Goal: Contribute content: Contribute content

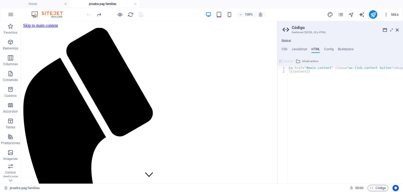
scroll to position [52, 0]
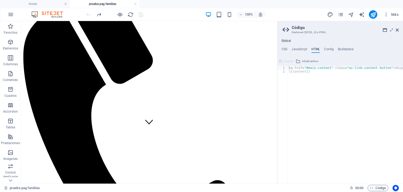
type textarea "{{content}}"
click at [313, 87] on div "< a href = "#main-content" class = "wv-link-content button" > Skip to main cont…" at bounding box center [359, 126] width 142 height 121
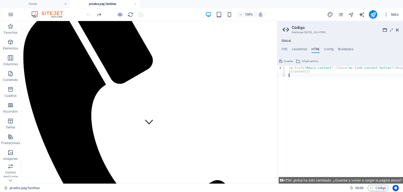
paste textarea "<a href="#main-content" class="wv-link-content button">Skip to main content</a>"
type textarea "<a href="#main-content" class="wv-link-content button">Skip to main content</a>"
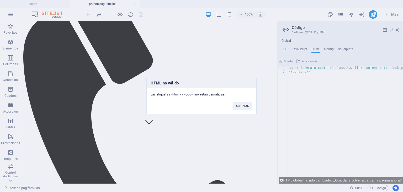
drag, startPoint x: 150, startPoint y: 94, endPoint x: 232, endPoint y: 93, distance: 82.2
click at [232, 93] on div "Las etiquetas <html> y <body> no están permitidas." at bounding box center [202, 92] width 110 height 9
copy div "Las etiquetas <html> y <body> no están permitidas."
click at [309, 83] on div "HTML no válido Las etiquetas <html> y <body> no están permitidas. ACEPTAR" at bounding box center [201, 96] width 403 height 192
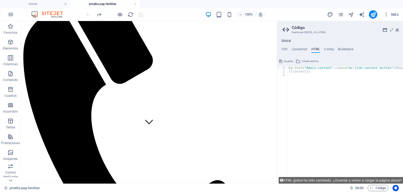
click at [297, 79] on div "< a href = "#main-content" class = "wv-link-content button" > Skip to main cont…" at bounding box center [359, 126] width 142 height 121
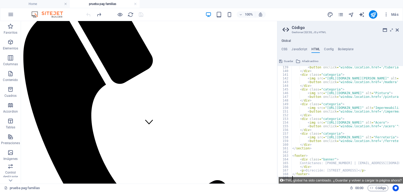
scroll to position [508, 0]
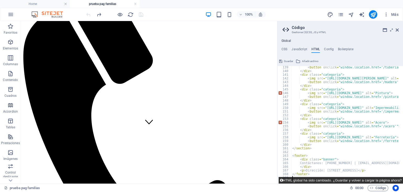
click at [352, 182] on button "HTML global ha sido cambiado. ¿Guardar y volver a cargar la página ahora?" at bounding box center [341, 180] width 124 height 7
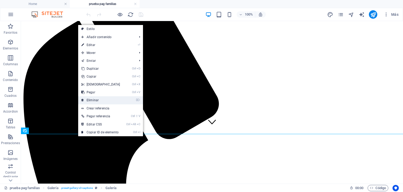
click at [93, 97] on link "⌦ Eliminar" at bounding box center [100, 100] width 45 height 8
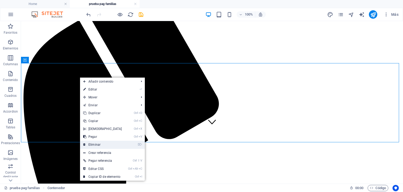
click at [94, 145] on link "⌦ Eliminar" at bounding box center [102, 144] width 45 height 8
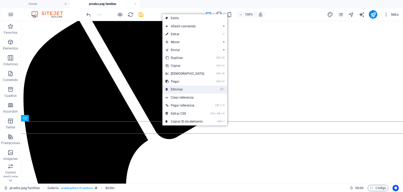
click at [180, 90] on link "⌦ Eliminar" at bounding box center [184, 89] width 45 height 8
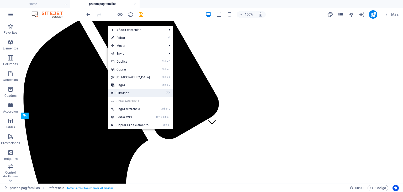
click at [121, 95] on link "⌦ Eliminar" at bounding box center [130, 93] width 45 height 8
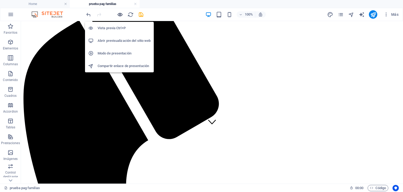
click at [122, 15] on icon "button" at bounding box center [120, 15] width 6 height 6
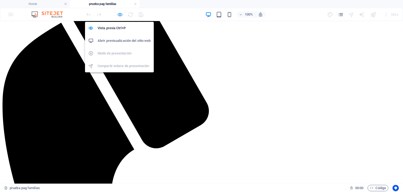
click at [119, 15] on icon "button" at bounding box center [120, 15] width 6 height 6
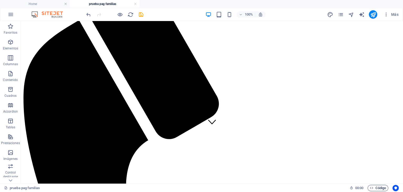
click at [374, 185] on span "Código" at bounding box center [378, 188] width 16 height 6
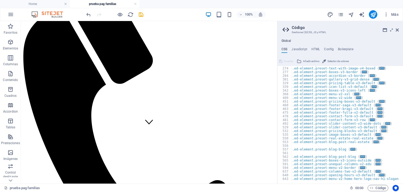
scroll to position [98, 0]
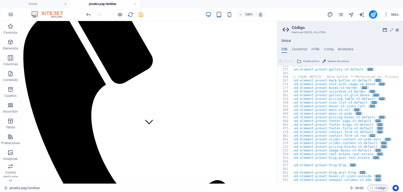
click at [318, 45] on div "Global CSS JavaScript HTML Config Boilerplate /* Custom */ 236 237 265 266 267 …" at bounding box center [340, 111] width 126 height 144
click at [315, 50] on h4 "HTML" at bounding box center [316, 50] width 9 height 6
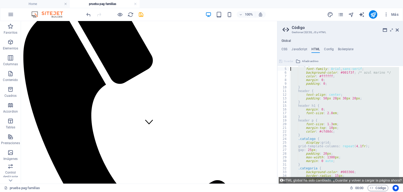
scroll to position [0, 0]
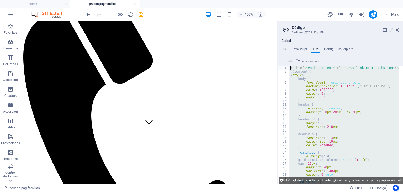
drag, startPoint x: 312, startPoint y: 176, endPoint x: 289, endPoint y: 68, distance: 110.3
click at [289, 68] on div "1 2 3 4 5 6 7 8 9 10 11 12 13 14 15 16 17 18 19 20 21 22 23 24 25 26 27 28 29 3…" at bounding box center [340, 124] width 126 height 117
type textarea "<a href="#main-content" class="wv-link-content button">Skip to main content</a>…"
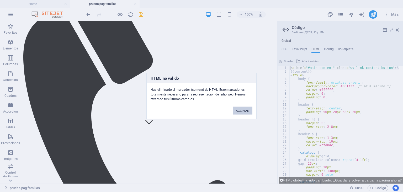
click at [241, 111] on button "ACEPTAR" at bounding box center [243, 111] width 20 height 8
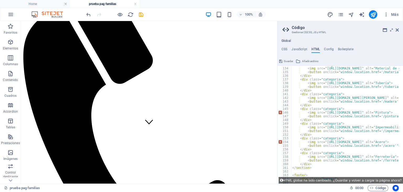
scroll to position [508, 0]
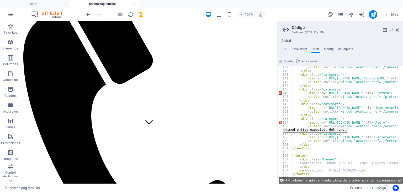
click at [280, 123] on div "154" at bounding box center [285, 122] width 14 height 4
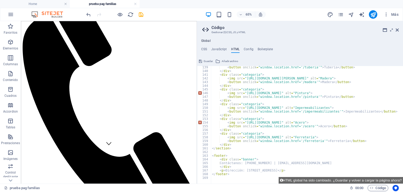
drag, startPoint x: 278, startPoint y: 52, endPoint x: 197, endPoint y: 56, distance: 81.7
click at [197, 56] on aside "Código Gestionar (S)CSS, JS y HTML Global CSS JavaScript HTML Config Boilerplat…" at bounding box center [300, 102] width 206 height 162
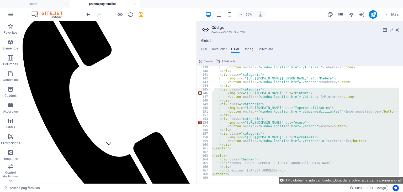
drag, startPoint x: 231, startPoint y: 176, endPoint x: 214, endPoint y: 88, distance: 88.9
click at [214, 88] on div "< button onclick = "window.location.href='/tuberia'" > Tubería </ button > </ d…" at bounding box center [382, 125] width 343 height 121
type textarea "<div class="categoria"> <img src="[URL][DOMAIN_NAME]" alt="Pintura">"
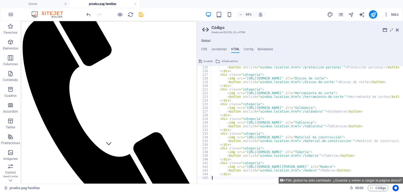
scroll to position [416, 0]
type textarea "<"
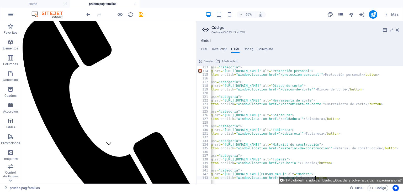
scroll to position [412, 0]
type textarea "<"
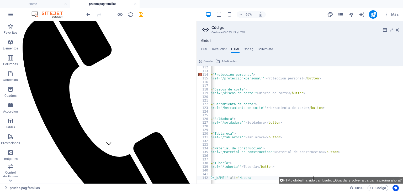
scroll to position [408, 0]
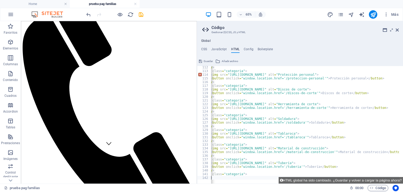
type textarea "<"
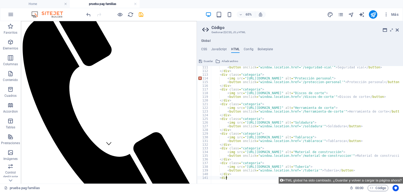
type textarea "<"
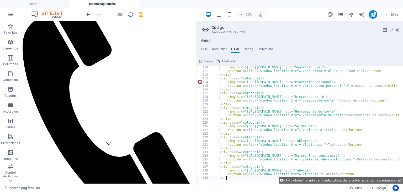
scroll to position [401, 0]
type textarea "<"
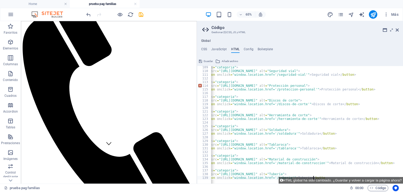
scroll to position [397, 0]
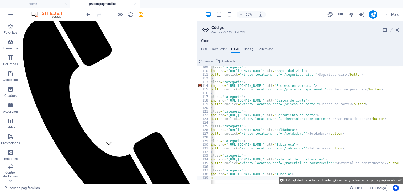
type textarea "<"
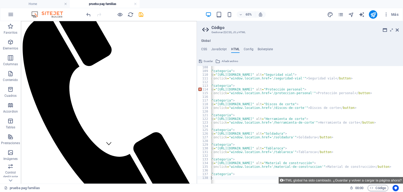
scroll to position [0, 17]
type textarea "<"
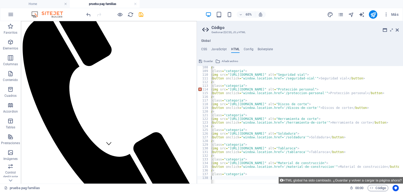
scroll to position [0, 0]
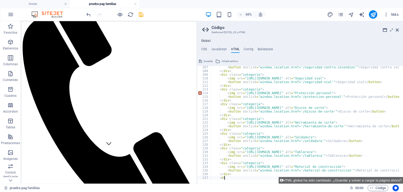
type textarea "<"
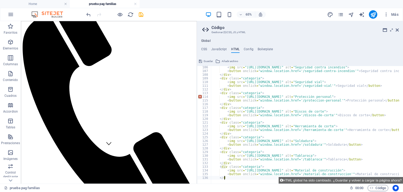
scroll to position [386, 0]
type textarea "<"
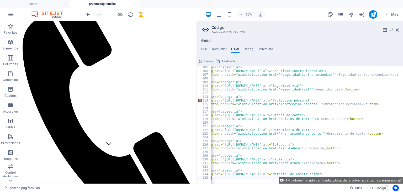
type textarea "<"
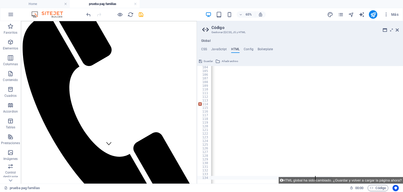
scroll to position [379, 0]
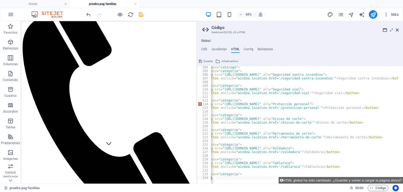
type textarea "<"
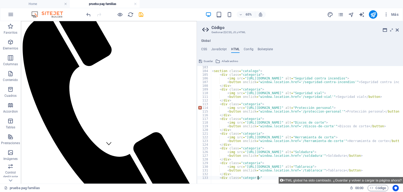
scroll to position [0, 0]
type textarea "<"
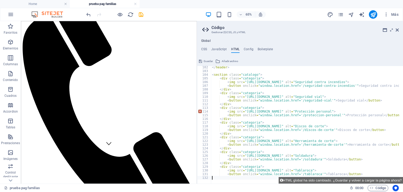
scroll to position [0, 0]
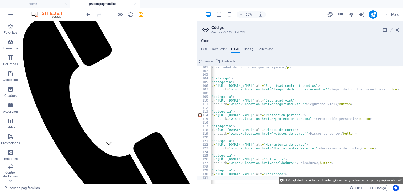
type textarea "<"
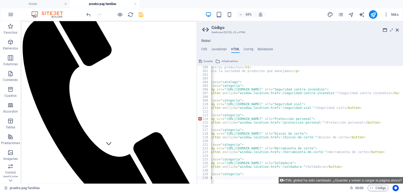
type textarea "<"
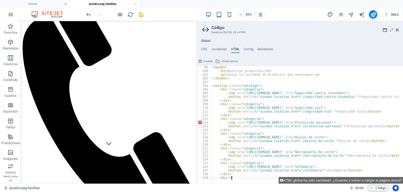
type textarea "<"
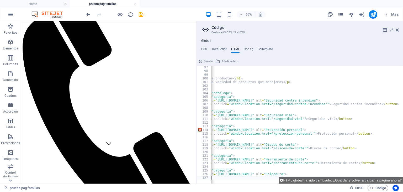
type textarea "<"
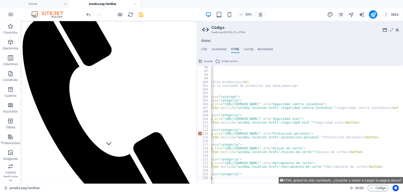
type textarea "<"
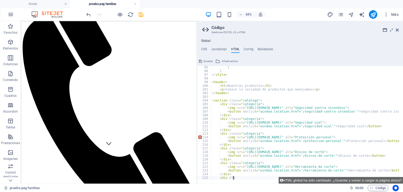
type textarea "<"
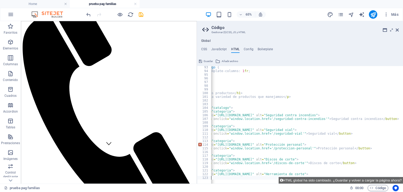
type textarea "<"
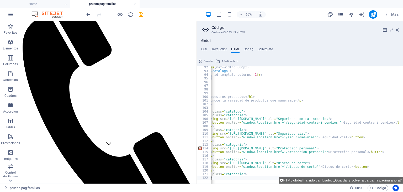
type textarea "<"
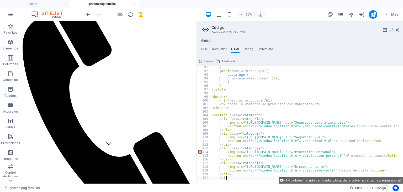
type textarea "<"
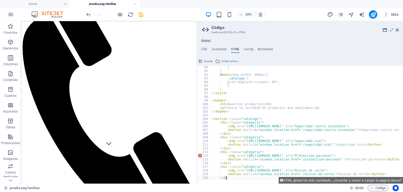
type textarea "<"
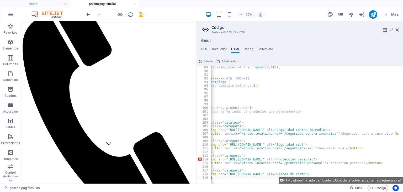
type textarea "<"
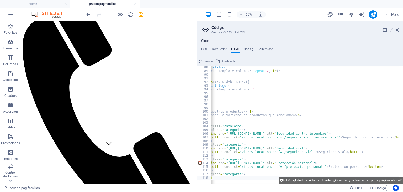
type textarea "<"
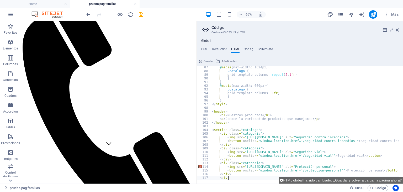
type textarea "<"
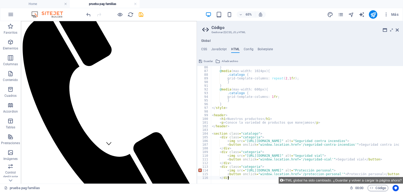
type textarea "<"
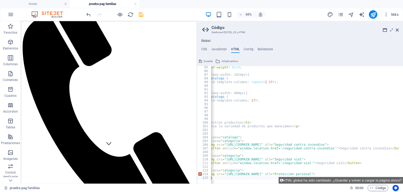
type textarea "<"
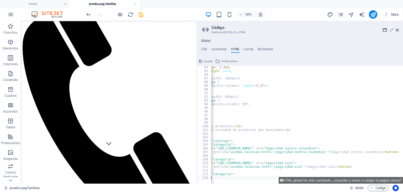
type textarea "<"
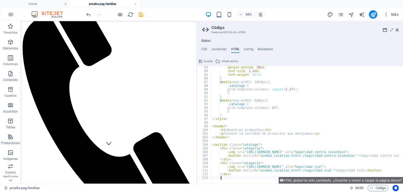
type textarea "<"
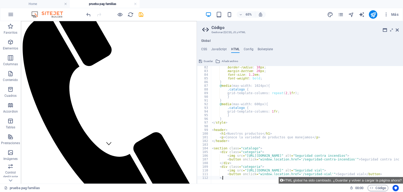
type textarea "<"
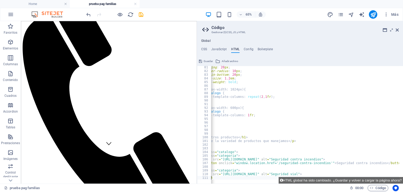
type textarea "<"
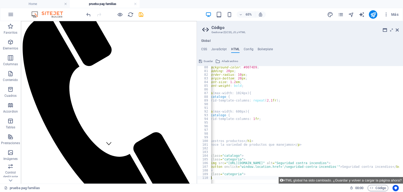
type textarea "<"
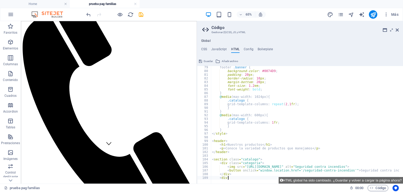
type textarea "<"
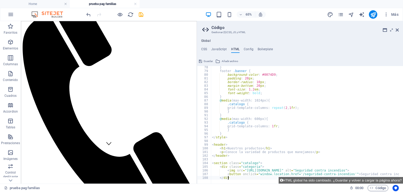
type textarea "<"
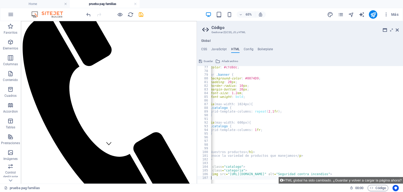
type textarea "<"
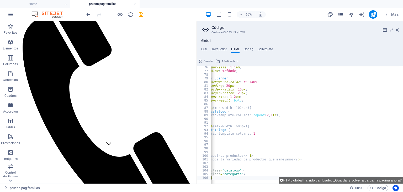
type textarea "<"
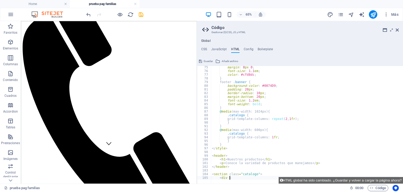
type textarea "<"
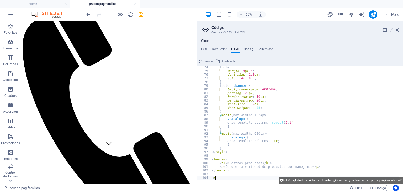
type textarea "<"
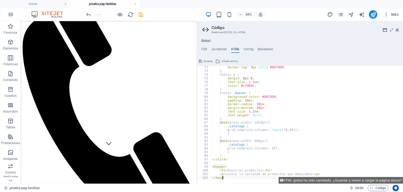
type textarea "<"
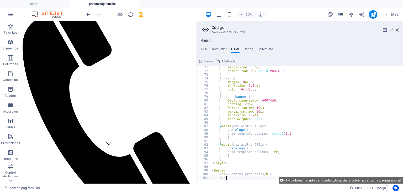
type textarea "<"
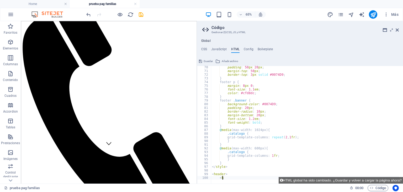
type textarea "<"
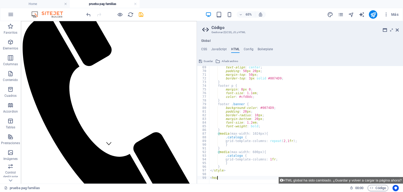
type textarea "<"
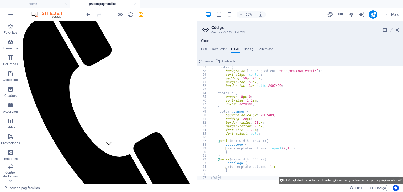
type textarea "<"
type textarea "}"
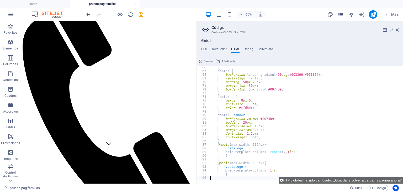
type textarea "}"
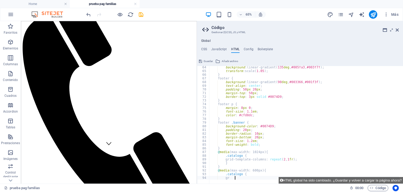
type textarea "g"
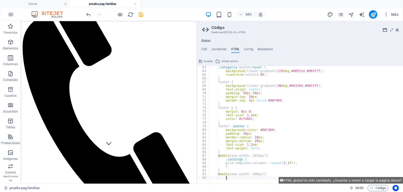
type textarea "."
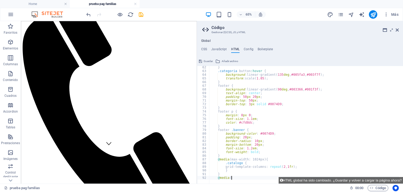
type textarea "@"
type textarea "}"
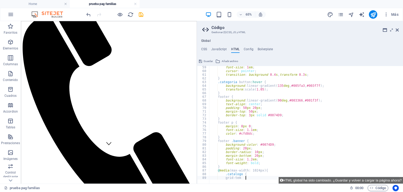
type textarea "g"
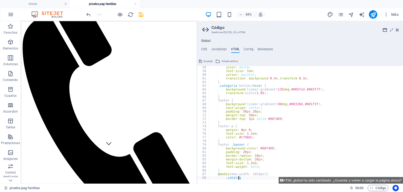
type textarea "."
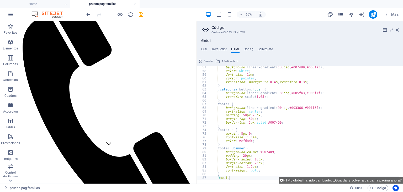
type textarea "@"
type textarea "}"
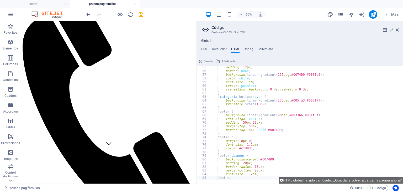
type textarea "f"
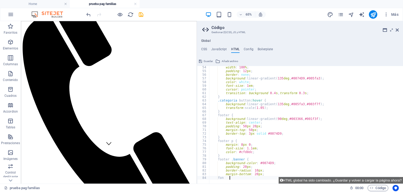
type textarea "f"
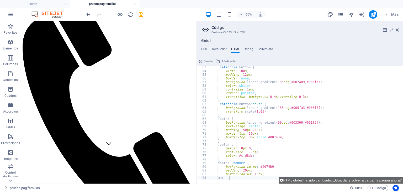
type textarea "m"
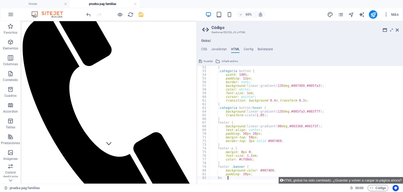
type textarea "b"
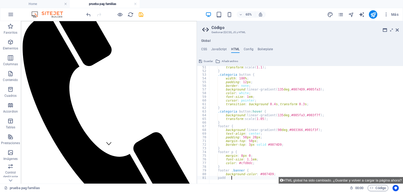
type textarea "p"
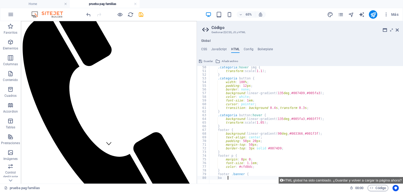
type textarea "b"
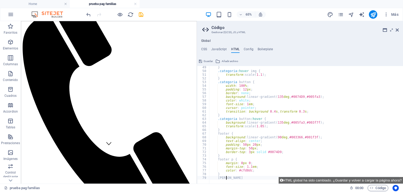
type textarea "f"
type textarea "}"
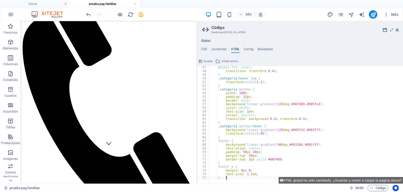
type textarea "c"
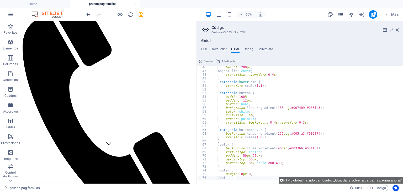
type textarea "f"
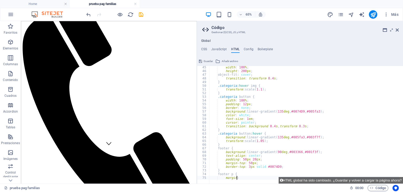
type textarea "m"
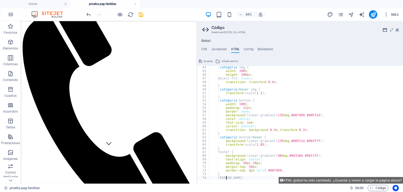
type textarea "f"
type textarea "}"
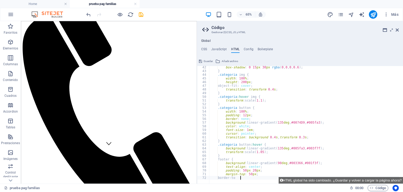
type textarea "b"
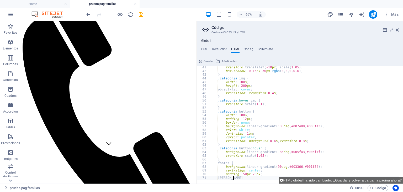
type textarea "m"
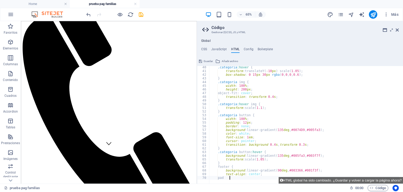
type textarea "p"
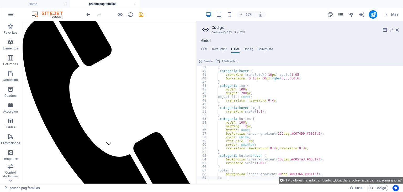
type textarea "t"
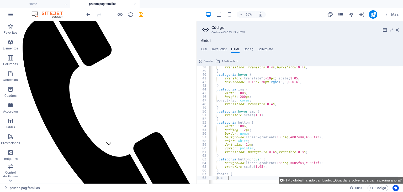
type textarea "b"
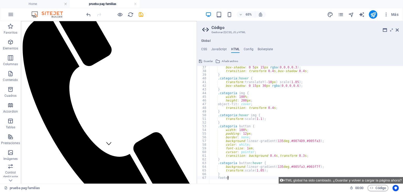
type textarea "f"
type textarea "}"
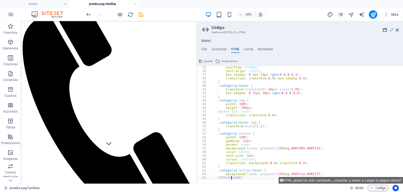
type textarea "t"
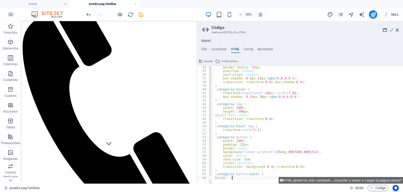
type textarea "b"
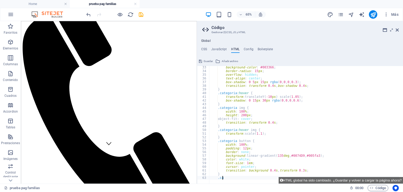
type textarea "."
type textarea "}"
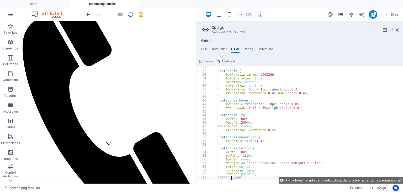
type textarea "t"
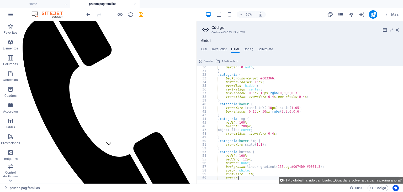
type textarea "c"
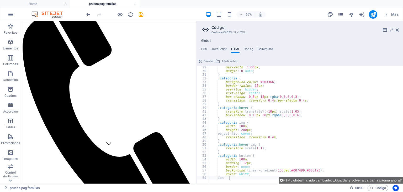
type textarea "f"
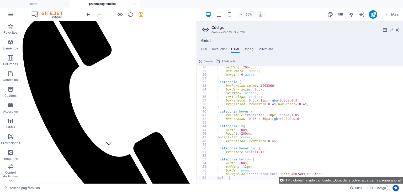
type textarea "c"
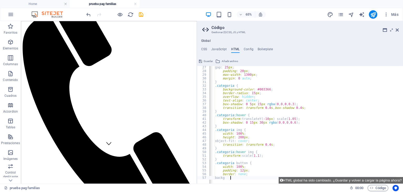
type textarea "b"
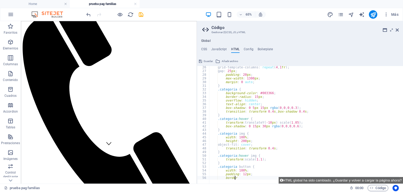
type textarea "b"
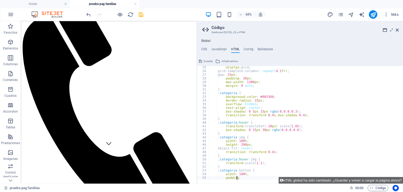
type textarea "p"
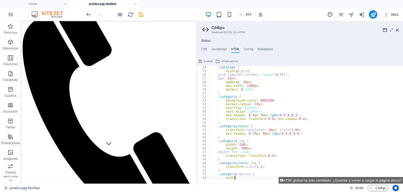
type textarea "w"
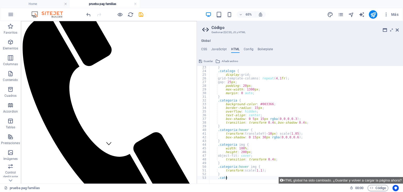
type textarea "."
type textarea "}"
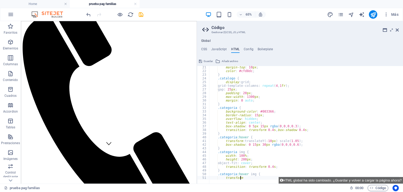
type textarea "t"
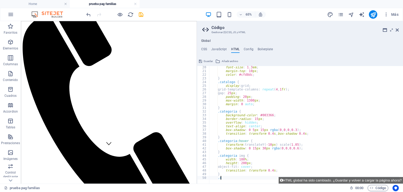
type textarea "."
type textarea "}"
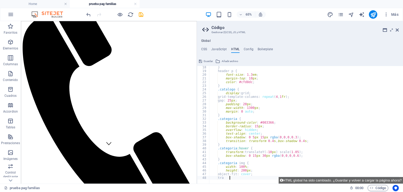
type textarea "t"
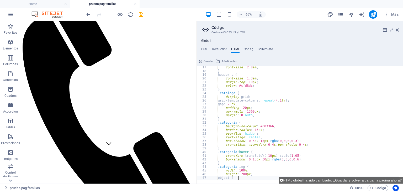
type textarea "o"
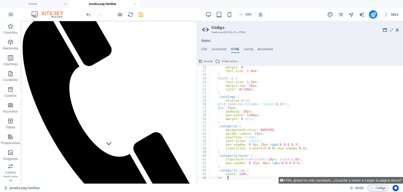
type textarea "h"
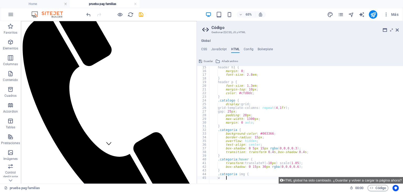
type textarea "w"
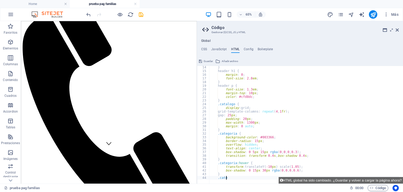
type textarea "."
type textarea "}"
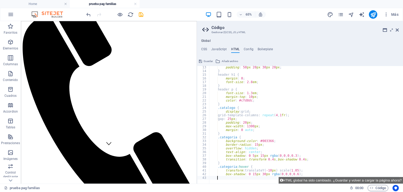
scroll to position [41, 0]
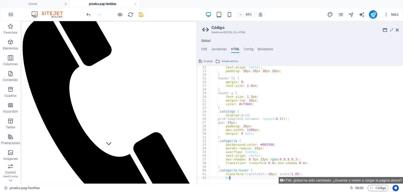
type textarea "b"
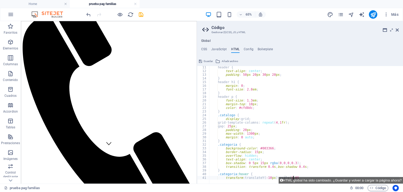
scroll to position [37, 0]
type textarea "t"
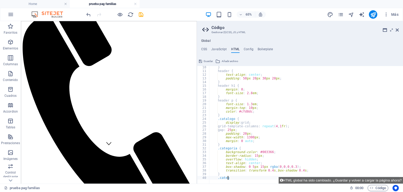
type textarea "."
type textarea "}"
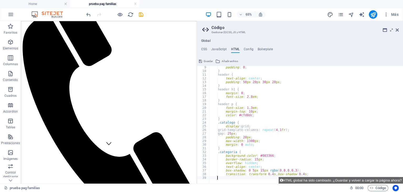
scroll to position [26, 0]
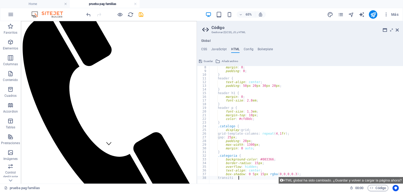
type textarea "t"
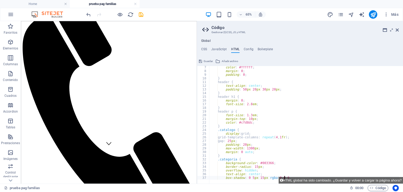
scroll to position [23, 0]
type textarea "b"
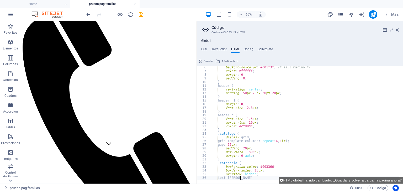
type textarea "t"
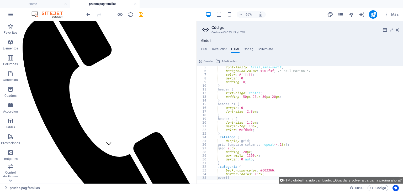
type textarea "o"
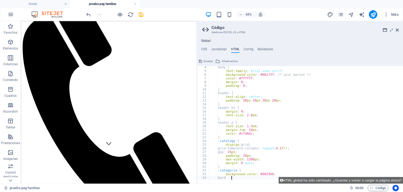
type textarea "b"
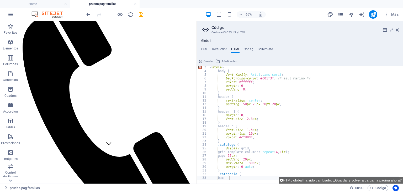
type textarea "b"
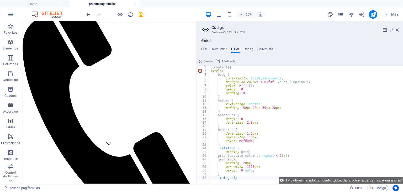
scroll to position [4, 0]
type textarea "."
type textarea "}"
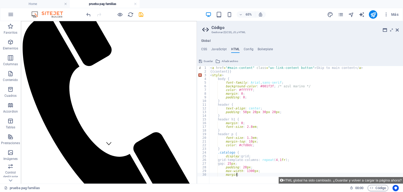
type textarea "m"
type textarea "p"
type textarea "g"
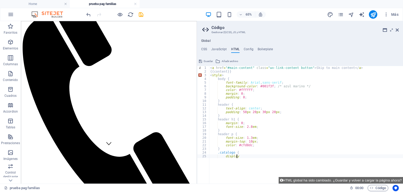
type textarea "d"
type textarea "."
type textarea "}"
type textarea "c"
type textarea "m"
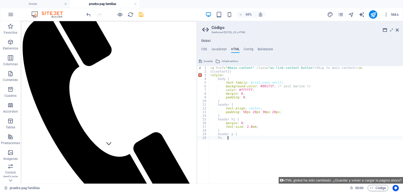
type textarea "f"
type textarea "h"
type textarea "}"
type textarea "f"
type textarea "m"
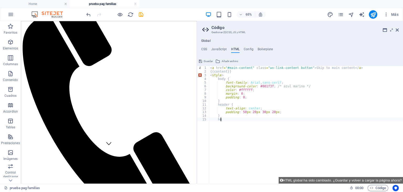
type textarea "h"
type textarea "}"
type textarea "p"
type textarea "t"
type textarea "h"
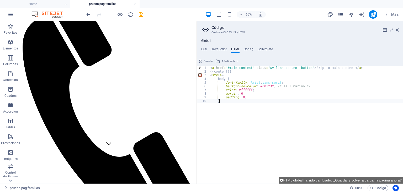
type textarea "}"
type textarea "p"
type textarea "m"
type textarea "c"
type textarea "b"
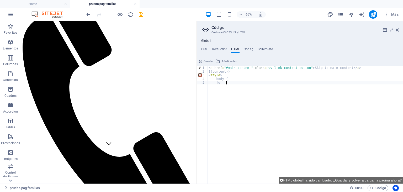
type textarea "f"
type textarea "b"
type textarea "<"
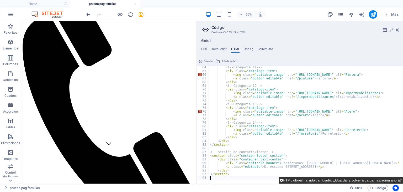
click at [304, 182] on button "HTML global ha sido cambiado. ¿Guardar y volver a cargar la página ahora?" at bounding box center [341, 180] width 124 height 7
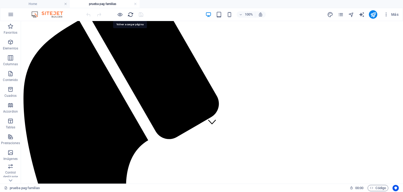
click at [128, 14] on icon "reload" at bounding box center [131, 15] width 6 height 6
click at [129, 15] on icon "reload" at bounding box center [131, 15] width 6 height 6
click at [375, 188] on span "Código" at bounding box center [378, 188] width 16 height 6
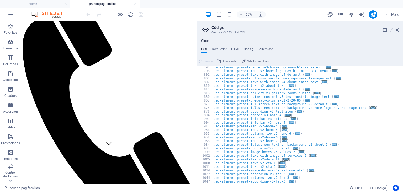
scroll to position [287, 0]
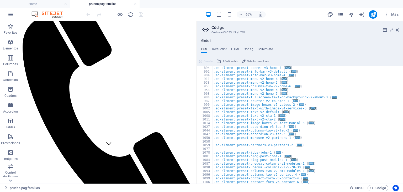
click at [239, 48] on ul "CSS JavaScript HTML Config Boilerplate" at bounding box center [300, 50] width 206 height 6
click at [233, 49] on h4 "HTML" at bounding box center [235, 50] width 9 height 6
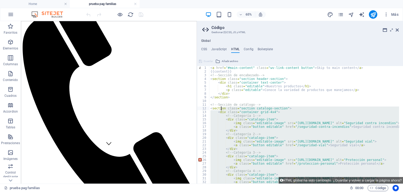
scroll to position [0, 0]
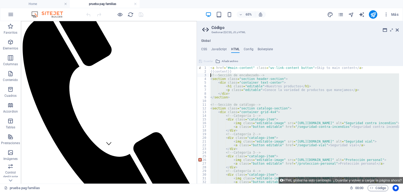
drag, startPoint x: 231, startPoint y: 176, endPoint x: 205, endPoint y: 76, distance: 102.9
click at [205, 76] on div "1 2 3 4 5 6 7 8 9 10 11 12 13 14 15 16 17 18 19 20 21 22 23 24 25 26 27 28 29 3…" at bounding box center [300, 124] width 206 height 117
type textarea "<!-- Sección de encabezado --> <section class="section header-section">"
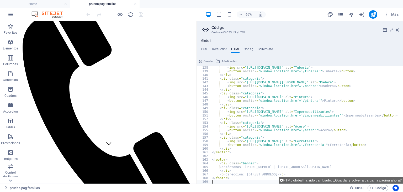
scroll to position [504, 0]
click at [327, 180] on button "HTML global ha sido cambiado. ¿Guardar y volver a cargar la página ahora?" at bounding box center [341, 180] width 124 height 7
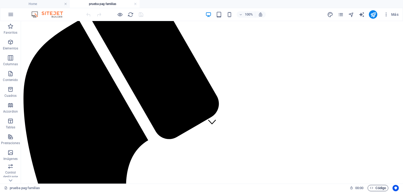
click at [377, 186] on span "Código" at bounding box center [378, 188] width 16 height 6
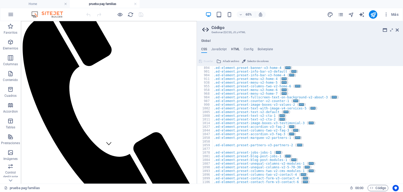
click at [232, 47] on h4 "HTML" at bounding box center [235, 50] width 9 height 6
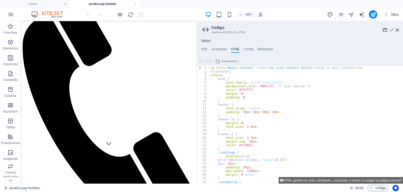
scroll to position [0, 0]
click at [268, 85] on div "< a href = "#main-content" class = "wv-link-content button" > Skip to main cont…" at bounding box center [380, 126] width 343 height 121
click at [267, 86] on div "< a href = "#main-content" class = "wv-link-content button" > Skip to main cont…" at bounding box center [380, 126] width 343 height 121
paste textarea "#ffffff"
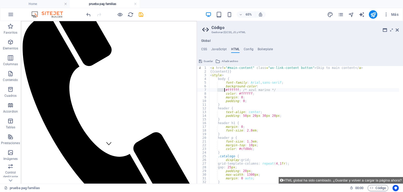
type textarea "background-color: #ffffff; /* azul marino */"
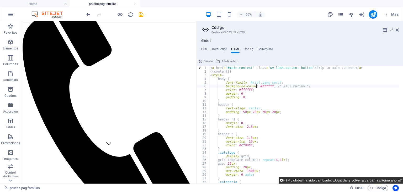
click at [340, 178] on button "HTML global ha sido cambiado. ¿Guardar y volver a cargar la página ahora?" at bounding box center [341, 180] width 124 height 7
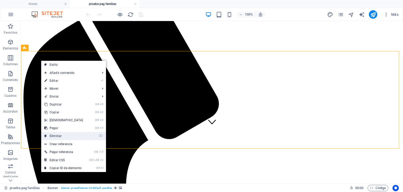
click at [59, 134] on link "⌦ Eliminar" at bounding box center [63, 136] width 45 height 8
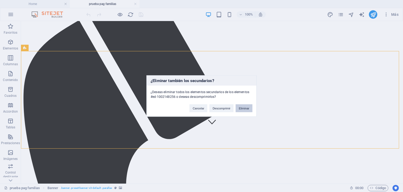
click at [244, 108] on button "Eliminar" at bounding box center [244, 108] width 17 height 8
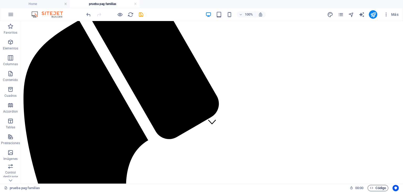
click at [378, 187] on span "Código" at bounding box center [378, 188] width 16 height 6
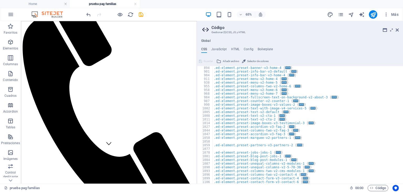
scroll to position [302, 0]
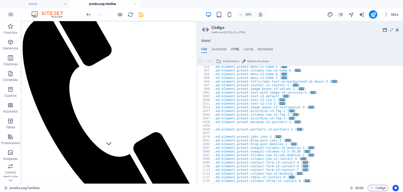
click at [233, 49] on h4 "HTML" at bounding box center [235, 50] width 9 height 6
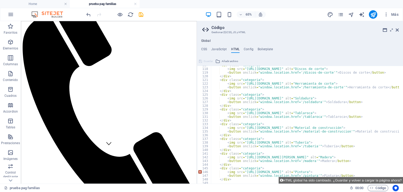
scroll to position [445, 0]
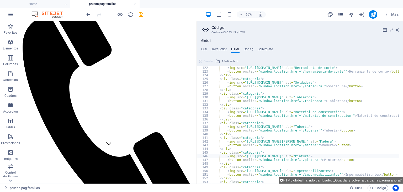
click at [244, 156] on div "< img src = "[URL][DOMAIN_NAME]" alt = "Herramienta de corte" > < button onclic…" at bounding box center [382, 126] width 343 height 121
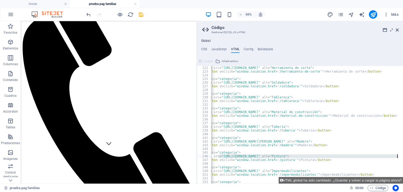
scroll to position [0, 38]
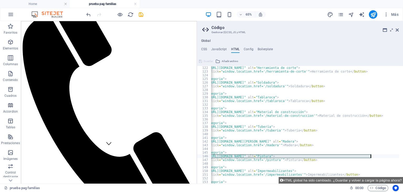
drag, startPoint x: 242, startPoint y: 156, endPoint x: 370, endPoint y: 157, distance: 127.8
click at [370, 157] on div "< img src = "[URL][DOMAIN_NAME]" alt = "Herramienta de corte" > < button onclic…" at bounding box center [344, 126] width 343 height 121
click at [370, 157] on div "< img src = "[URL][DOMAIN_NAME]" alt = "Herramienta de corte" > < button onclic…" at bounding box center [305, 124] width 188 height 117
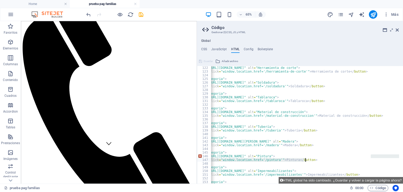
drag, startPoint x: 370, startPoint y: 157, endPoint x: 317, endPoint y: 159, distance: 53.0
click at [317, 159] on div "< img src = "[URL][DOMAIN_NAME]" alt = "Herramienta de corte" > < button onclic…" at bounding box center [344, 126] width 343 height 121
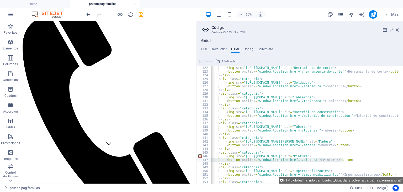
scroll to position [0, 0]
click at [243, 156] on div "< img src = "[URL][DOMAIN_NAME]" alt = "Herramienta de corte" > < button onclic…" at bounding box center [382, 126] width 343 height 121
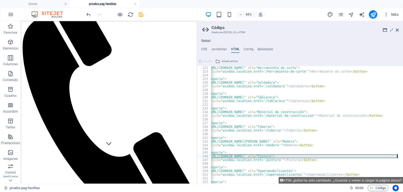
scroll to position [0, 38]
drag, startPoint x: 242, startPoint y: 156, endPoint x: 370, endPoint y: 157, distance: 127.8
click at [370, 157] on div "< img src = "[URL][DOMAIN_NAME]" alt = "Herramienta de corte" > < button onclic…" at bounding box center [344, 126] width 343 height 121
paste textarea "[URL][DOMAIN_NAME]"
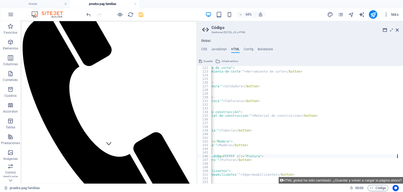
scroll to position [0, 15]
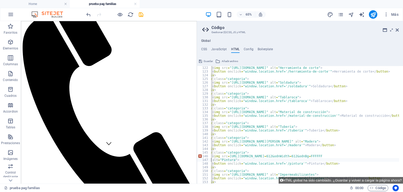
type textarea "<img src=[URL][DOMAIN_NAME] alt="Pintura">"
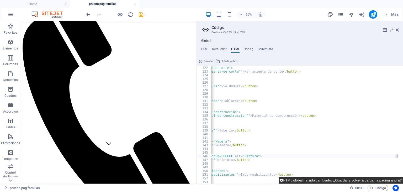
click at [353, 181] on button "HTML global ha sido cambiado. ¿Guardar y volver a cargar la página ahora?" at bounding box center [341, 180] width 124 height 7
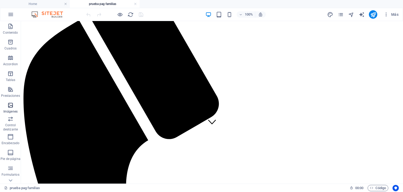
scroll to position [74, 0]
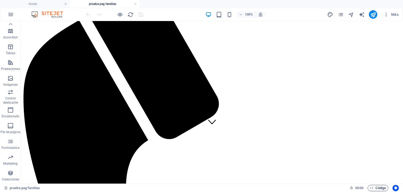
click at [379, 185] on span "Código" at bounding box center [378, 188] width 16 height 6
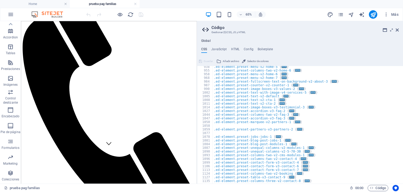
scroll to position [255, 0]
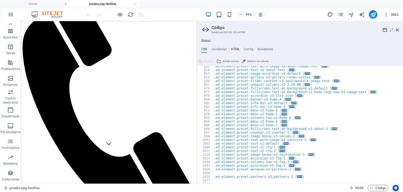
click at [234, 47] on h4 "HTML" at bounding box center [235, 50] width 9 height 6
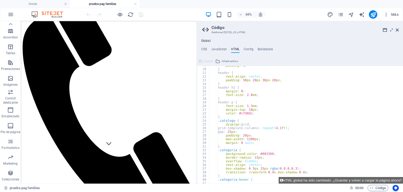
scroll to position [0, 0]
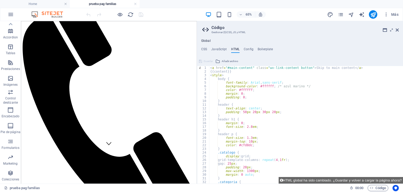
click at [400, 31] on aside "Código Gestionar (S)CSS, JS y HTML Global CSS JavaScript HTML Config Boilerplat…" at bounding box center [300, 102] width 206 height 162
click at [397, 29] on icon at bounding box center [397, 30] width 3 height 4
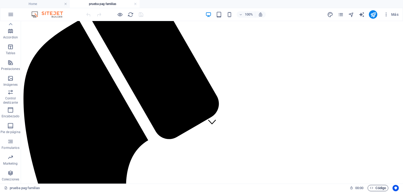
click at [381, 187] on span "Código" at bounding box center [378, 188] width 16 height 6
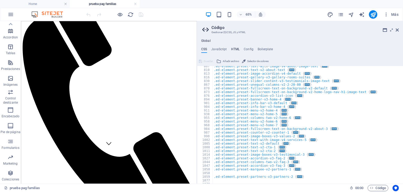
click at [235, 50] on h4 "HTML" at bounding box center [235, 50] width 9 height 6
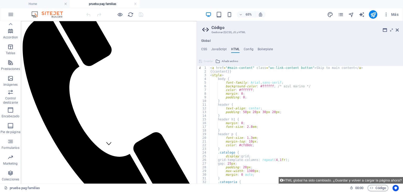
click at [248, 137] on div "< a href = "#main-content" class = "wv-link-content button" > Skip to main cont…" at bounding box center [380, 126] width 343 height 121
click at [249, 138] on div "< a href = "#main-content" class = "wv-link-content button" > Skip to main cont…" at bounding box center [380, 126] width 343 height 121
click at [280, 77] on div "< a href = "#main-content" class = "wv-link-content button" > Skip to main cont…" at bounding box center [380, 126] width 343 height 121
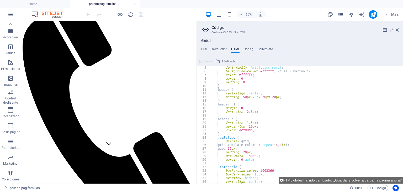
scroll to position [15, 0]
click at [248, 113] on div "font-family : Arial , sans-serif ; background-color : #ffffff ; /* azul marino …" at bounding box center [380, 126] width 343 height 121
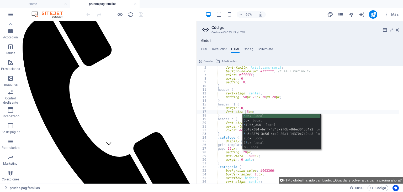
scroll to position [0, 3]
click at [259, 120] on div "5 0px local 5 px local 5 T903_AS01 local 5 bf87384-4eff-4748-9f0b-46be3045c4a2 …" at bounding box center [281, 136] width 77 height 45
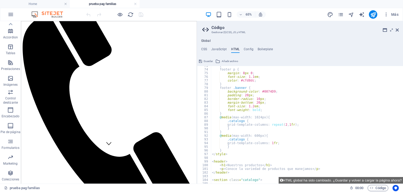
scroll to position [297, 0]
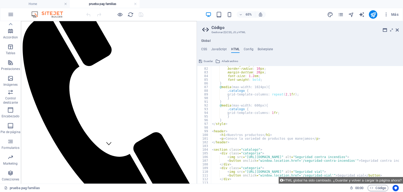
click at [260, 106] on div "padding : 20 px ; border-radius : 10 px ; margin-bottom : 20 px ; font-size : 1…" at bounding box center [382, 123] width 343 height 121
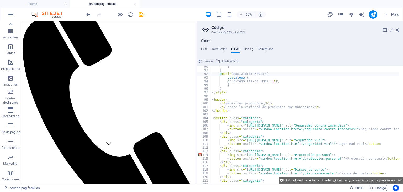
scroll to position [328, 0]
click at [243, 138] on div "} } @ media (max-width: 600px) { .catalogo { grid-template-columns : 1 fr ; } }…" at bounding box center [382, 125] width 343 height 121
drag, startPoint x: 243, startPoint y: 140, endPoint x: 289, endPoint y: 140, distance: 45.9
click at [289, 140] on div "} } @ media (max-width: 600px) { .catalogo { grid-template-columns : 1 fr ; } }…" at bounding box center [382, 125] width 343 height 121
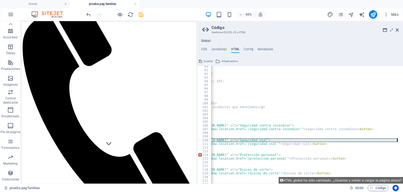
scroll to position [0, 55]
drag, startPoint x: 242, startPoint y: 138, endPoint x: 396, endPoint y: 141, distance: 153.8
click at [396, 141] on div "} } @ media (max-width: 600px) { .catalogo { grid-template-columns : 1 fr ; } }…" at bounding box center [327, 125] width 343 height 121
paste textarea "[URL][DOMAIN_NAME]"
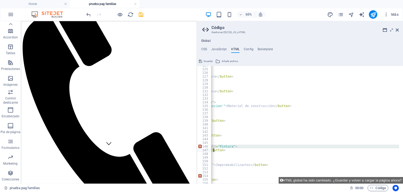
scroll to position [0, 49]
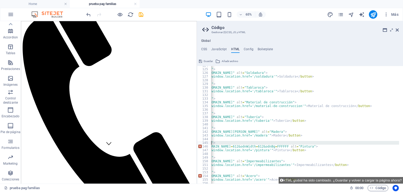
drag, startPoint x: 236, startPoint y: 148, endPoint x: 359, endPoint y: 144, distance: 122.9
click at [359, 144] on div "</ div > < div class = "categoria" > < img src = "[URL][DOMAIN_NAME]" alt = "So…" at bounding box center [333, 124] width 343 height 121
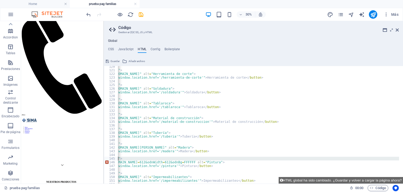
drag, startPoint x: 198, startPoint y: 40, endPoint x: 103, endPoint y: 48, distance: 94.8
click at [103, 48] on div "Home prueba pag familias Favoritos Elementos Columnas Contenido [PERSON_NAME] A…" at bounding box center [201, 102] width 403 height 162
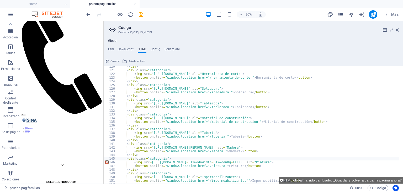
click at [149, 161] on div "</ div > < div class = "categoria" > < img src = "[URL][DOMAIN_NAME]" alt = "He…" at bounding box center [289, 125] width 343 height 121
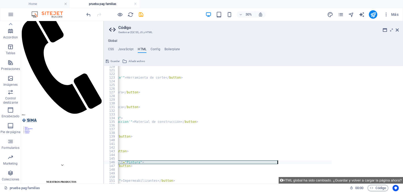
drag, startPoint x: 148, startPoint y: 163, endPoint x: 278, endPoint y: 162, distance: 129.9
click at [278, 162] on div "</ div > < div class = "categoria" > < img src = "[URL][DOMAIN_NAME]" alt = "He…" at bounding box center [159, 125] width 343 height 121
click at [278, 162] on div "</ div > < div class = "categoria" > < img src = "[URL][DOMAIN_NAME]" alt = "He…" at bounding box center [258, 124] width 281 height 117
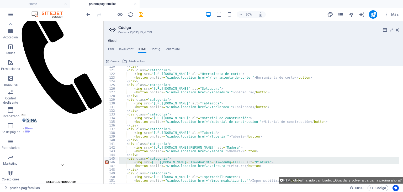
scroll to position [0, 0]
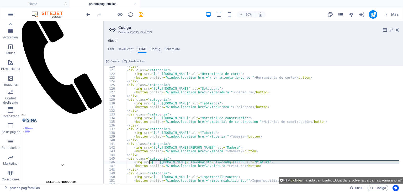
drag, startPoint x: 278, startPoint y: 162, endPoint x: 149, endPoint y: 162, distance: 129.1
click at [149, 162] on div "</ div > < div class = "categoria" > < img src = "[URL][DOMAIN_NAME]" alt = "He…" at bounding box center [289, 125] width 343 height 121
click at [149, 162] on div "</ div > < div class = "categoria" > < img src = "[URL][DOMAIN_NAME]" alt = "He…" at bounding box center [258, 124] width 281 height 117
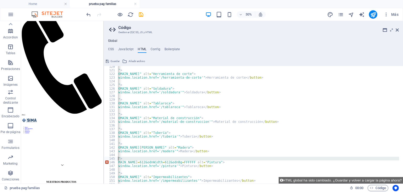
scroll to position [0, 62]
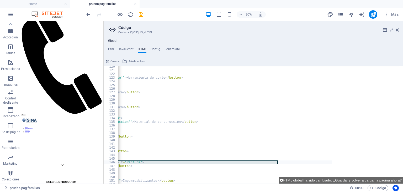
drag, startPoint x: 149, startPoint y: 162, endPoint x: 277, endPoint y: 162, distance: 128.3
click at [277, 162] on div "</ div > < div class = "categoria" > < img src = "[URL][DOMAIN_NAME]" alt = "He…" at bounding box center [159, 125] width 343 height 121
paste textarea "[DOMAIN_NAME][URL]"
type textarea "<img src=[URL][DOMAIN_NAME] alt="Pintura">"
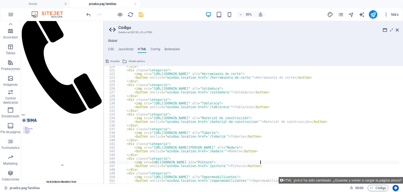
scroll to position [0, 0]
click at [308, 182] on button "HTML global ha sido cambiado. ¿Guardar y volver a cargar la página ahora?" at bounding box center [341, 180] width 124 height 7
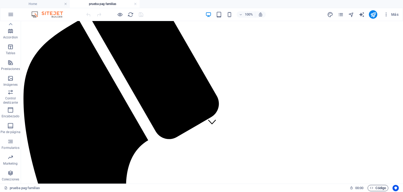
click at [376, 187] on span "Código" at bounding box center [378, 188] width 16 height 6
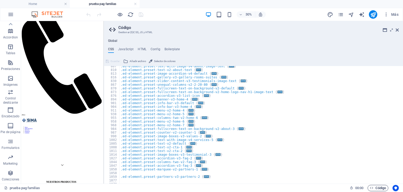
scroll to position [255, 0]
click at [139, 49] on h4 "HTML" at bounding box center [142, 50] width 9 height 6
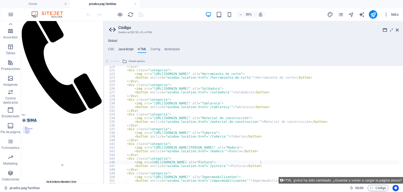
click at [118, 48] on h4 "JavaScript" at bounding box center [125, 50] width 15 height 6
type textarea "/* JS for preset "Menu V2" */"
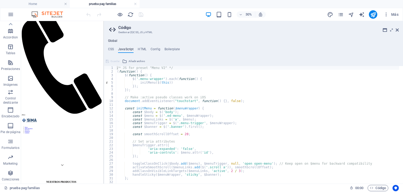
click at [143, 45] on div "Global CSS JavaScript HTML Config Boilerplate /* Custom */ 807 810 813 816 830 …" at bounding box center [253, 111] width 299 height 144
click at [142, 50] on h4 "HTML" at bounding box center [142, 50] width 9 height 6
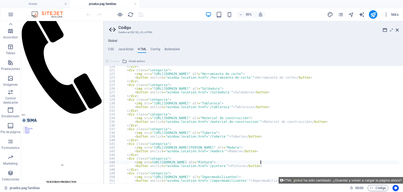
scroll to position [454, 0]
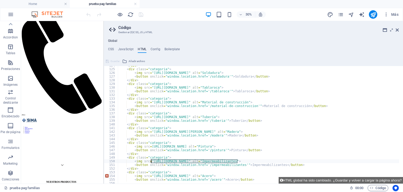
drag, startPoint x: 237, startPoint y: 160, endPoint x: 151, endPoint y: 162, distance: 85.8
click at [151, 162] on div "</ div > < div class = "categoria" > < img src = "[URL][DOMAIN_NAME]" alt = "So…" at bounding box center [289, 124] width 343 height 121
paste textarea "[DOMAIN_NAME][URL]"
type textarea "<img src="[URL][DOMAIN_NAME] alt="Impermeabilizantes">"
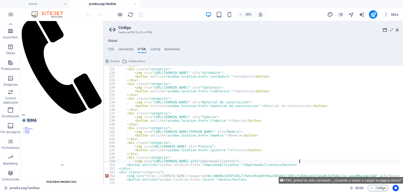
scroll to position [470, 0]
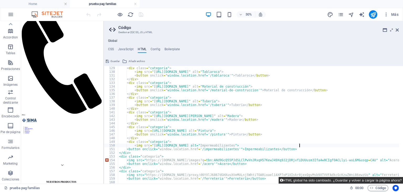
click at [300, 180] on button "HTML global ha sido cambiado. ¿Guardar y volver a cargar la página ahora?" at bounding box center [341, 180] width 124 height 7
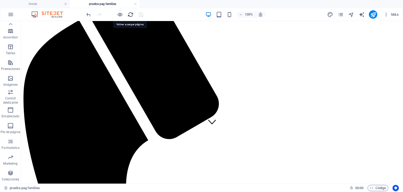
click at [131, 16] on icon "reload" at bounding box center [131, 15] width 6 height 6
click at [130, 14] on icon "reload" at bounding box center [131, 15] width 6 height 6
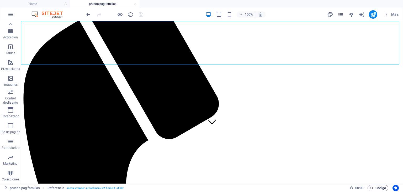
click at [376, 188] on span "Código" at bounding box center [378, 188] width 16 height 6
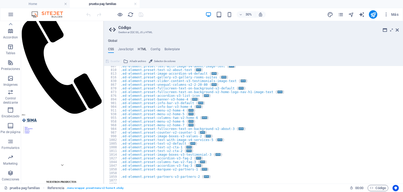
click at [141, 48] on h4 "HTML" at bounding box center [142, 50] width 9 height 6
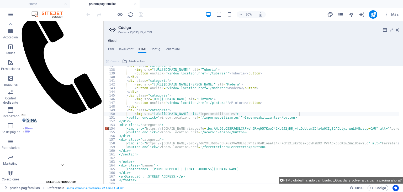
scroll to position [502, 0]
click at [219, 118] on div "< div class = "categoria" > < img src = "[URL][DOMAIN_NAME]" alt = "Tubería" > …" at bounding box center [289, 124] width 343 height 121
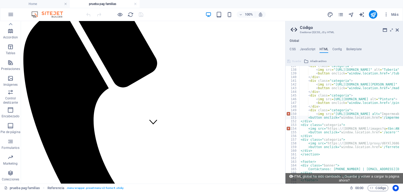
drag, startPoint x: 104, startPoint y: 44, endPoint x: 285, endPoint y: 76, distance: 183.4
click at [285, 76] on div "Home prueba pag familias Favoritos Elementos Columnas Contenido [PERSON_NAME] A…" at bounding box center [201, 102] width 403 height 162
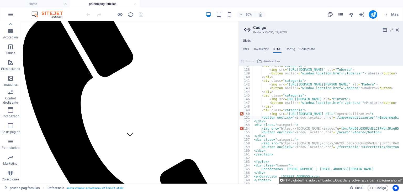
click at [238, 70] on div "Referencia Galería Separador Galería" at bounding box center [130, 102] width 218 height 162
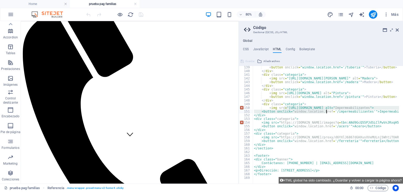
drag, startPoint x: 284, startPoint y: 107, endPoint x: 326, endPoint y: 113, distance: 41.8
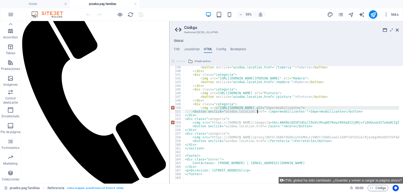
drag, startPoint x: 239, startPoint y: 98, endPoint x: 169, endPoint y: 103, distance: 70.5
click at [169, 103] on div "Home prueba pag familias Favoritos Elementos Columnas Contenido [PERSON_NAME] A…" at bounding box center [201, 102] width 403 height 162
click at [241, 116] on div "< button onclick = "window.location.href='/tuberia'" > Tubería </ button > </ d…" at bounding box center [355, 125] width 343 height 121
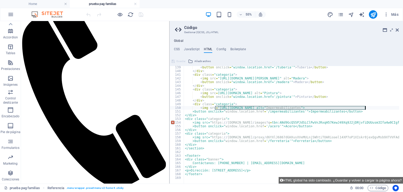
drag, startPoint x: 215, startPoint y: 107, endPoint x: 366, endPoint y: 108, distance: 150.7
click at [366, 108] on div "< button onclick = "window.location.href='/tuberia'" > Tubería </ button > </ d…" at bounding box center [355, 125] width 343 height 121
click at [366, 108] on div "< button onclick = "window.location.href='/tuberia'" > Tubería </ button > </ d…" at bounding box center [291, 124] width 215 height 117
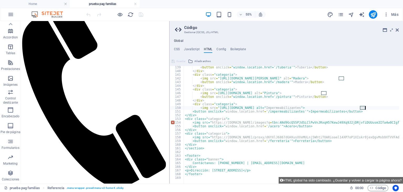
click at [366, 108] on div "< button onclick = "window.location.href='/tuberia'" > Tubería </ button > </ d…" at bounding box center [355, 125] width 343 height 121
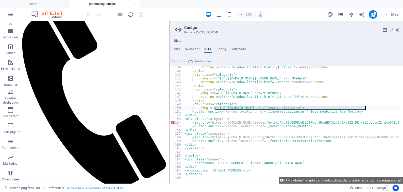
paste textarea "[URL][DOMAIN_NAME]"
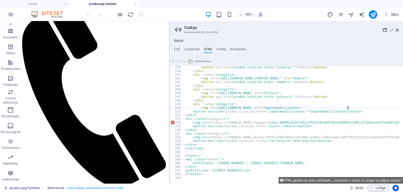
drag, startPoint x: 215, startPoint y: 108, endPoint x: 366, endPoint y: 108, distance: 151.4
click at [366, 108] on div "< button onclick = "window.location.href='/tuberia'" > Tubería </ button > </ d…" at bounding box center [355, 125] width 343 height 121
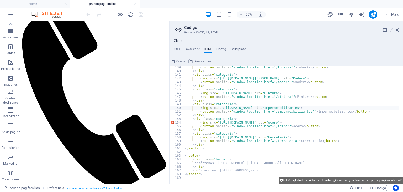
scroll to position [0, 13]
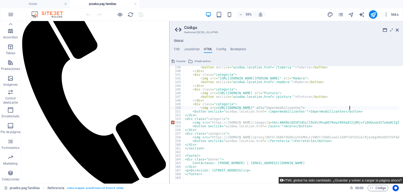
type textarea "<img src=[URL][DOMAIN_NAME]" alt="Impermeabilizantes">"
click at [335, 181] on button "HTML global ha sido cambiado. ¿Guardar y volver a cargar la página ahora?" at bounding box center [341, 180] width 124 height 7
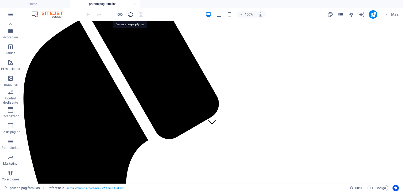
click at [131, 14] on icon "reload" at bounding box center [131, 15] width 6 height 6
click at [370, 185] on span "Código" at bounding box center [378, 188] width 16 height 6
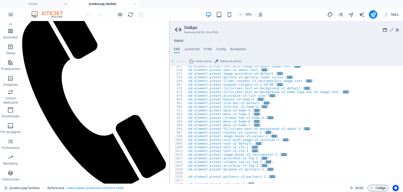
scroll to position [255, 0]
click at [211, 48] on h4 "HTML" at bounding box center [208, 50] width 9 height 6
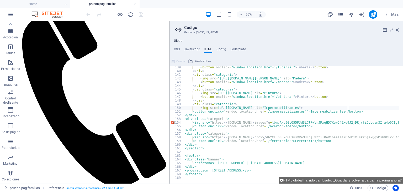
scroll to position [508, 0]
type textarea "<img src=[URL][DOMAIN_NAME] alt="Pintura">"
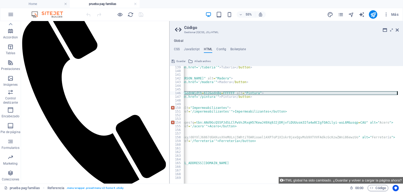
scroll to position [0, 76]
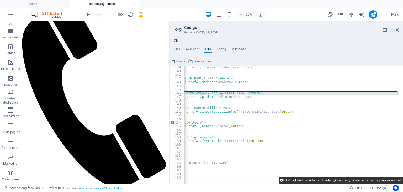
click at [292, 181] on button "HTML global ha sido cambiado. ¿Guardar y volver a cargar la página ahora?" at bounding box center [341, 180] width 124 height 7
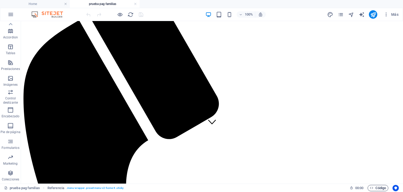
click at [380, 187] on span "Código" at bounding box center [378, 188] width 16 height 6
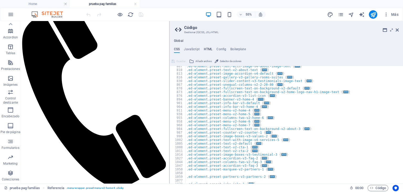
click at [211, 52] on h4 "HTML" at bounding box center [208, 50] width 9 height 6
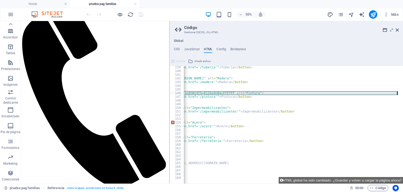
click at [266, 157] on div "< button onclick = "window.location.href='/tuberia'" > Tubería </ button > </ d…" at bounding box center [279, 125] width 343 height 121
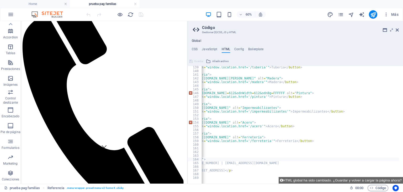
drag, startPoint x: 170, startPoint y: 56, endPoint x: 186, endPoint y: 71, distance: 22.5
click at [186, 71] on div at bounding box center [104, 102] width 166 height 162
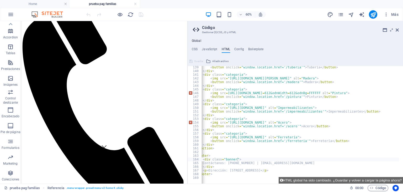
scroll to position [0, 0]
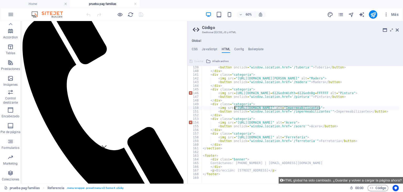
drag, startPoint x: 307, startPoint y: 107, endPoint x: 235, endPoint y: 108, distance: 71.9
click at [235, 108] on div "< button onclick = "window.location.href='/tuberia'" > Tubería </ button > </ d…" at bounding box center [373, 125] width 343 height 121
paste textarea "[URL][DOMAIN_NAME]"
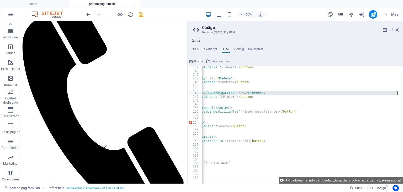
scroll to position [0, 101]
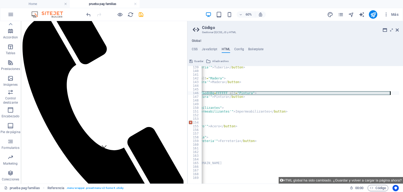
drag, startPoint x: 232, startPoint y: 92, endPoint x: 389, endPoint y: 93, distance: 157.2
click at [389, 93] on div "< button onclick = "window.location.href='/tuberia'" > Tubería </ button > </ d…" at bounding box center [272, 125] width 343 height 121
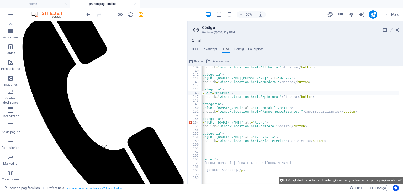
paste textarea "[URL][DOMAIN_NAME]"
type textarea "<img src=[URL][DOMAIN_NAME] alt="Pintura">"
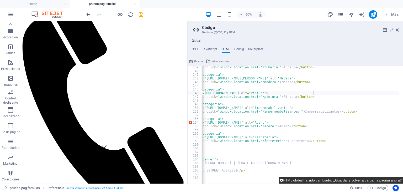
click at [317, 180] on button "HTML global ha sido cambiado. ¿Guardar y volver a cargar la página ahora?" at bounding box center [341, 180] width 124 height 7
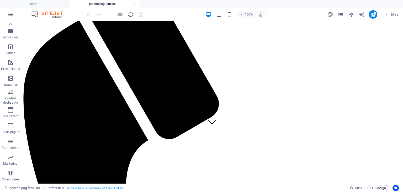
click at [374, 187] on span "Código" at bounding box center [378, 188] width 16 height 6
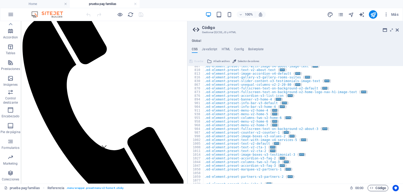
scroll to position [255, 0]
click at [224, 52] on h4 "HTML" at bounding box center [226, 50] width 9 height 6
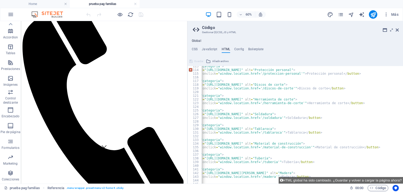
scroll to position [334, 0]
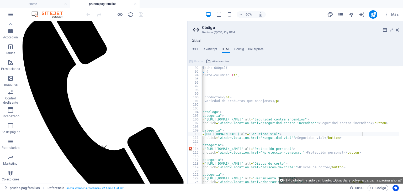
click at [362, 135] on div "@ media (max-width: 600px) { .catalogo { grid-template-columns : 1 fr ; } } </ …" at bounding box center [342, 126] width 343 height 121
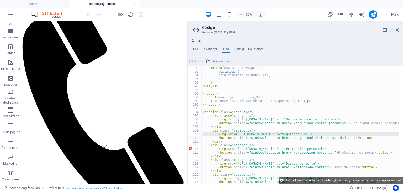
click at [231, 133] on div "@ media (max-width: 600px) { .catalogo { grid-template-columns : 1 fr ; } } </ …" at bounding box center [300, 124] width 197 height 117
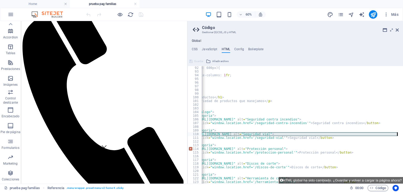
scroll to position [0, 39]
drag, startPoint x: 233, startPoint y: 135, endPoint x: 358, endPoint y: 135, distance: 125.2
click at [358, 135] on div "@ media (max-width: 600px) { .catalogo { grid-template-columns : 1 fr ; } } </ …" at bounding box center [334, 126] width 343 height 121
paste textarea "[DOMAIN_NAME][URL][PERSON_NAME]"
type textarea "<img src=[URL][DOMAIN_NAME][PERSON_NAME] alt="Seguridad vial">"
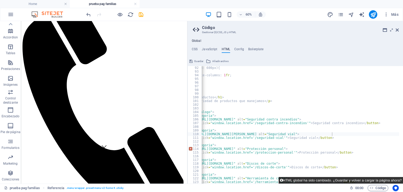
click at [340, 181] on button "HTML global ha sido cambiado. ¿Guardar y volver a cargar la página ahora?" at bounding box center [341, 180] width 124 height 7
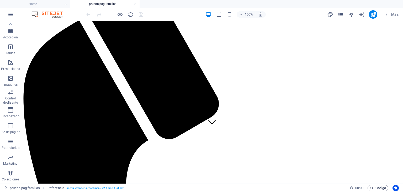
click at [373, 187] on span "Código" at bounding box center [378, 188] width 16 height 6
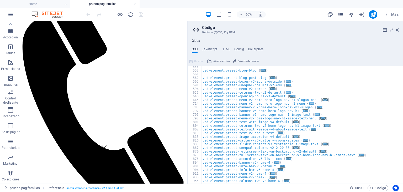
scroll to position [176, 0]
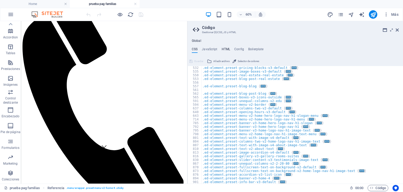
click at [228, 48] on h4 "HTML" at bounding box center [226, 50] width 9 height 6
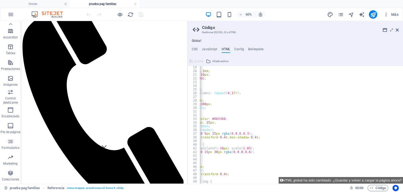
scroll to position [0, 0]
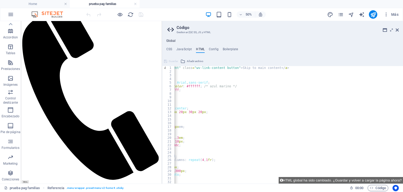
drag, startPoint x: 187, startPoint y: 54, endPoint x: 161, endPoint y: 68, distance: 29.8
click at [161, 68] on div "Galería Separador Galería" at bounding box center [91, 102] width 141 height 162
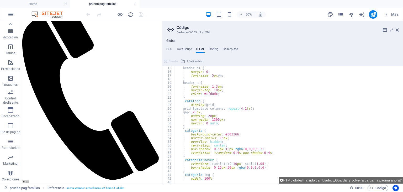
scroll to position [52, 0]
click at [265, 186] on div "prueba pag familias Referencia . menu-wrapper .preset-menu-v2-home-4 .sticky" at bounding box center [174, 188] width 341 height 6
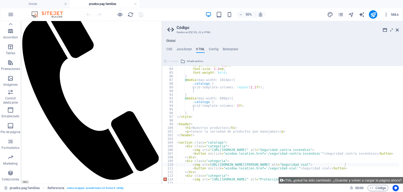
scroll to position [304, 0]
type textarea "}"
click at [291, 111] on div "margin-bottom : 20 px ; font-size : 1.2 em ; font-weight : bold ; } @ media (ma…" at bounding box center [347, 123] width 343 height 121
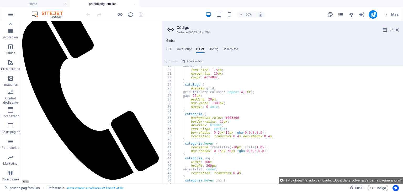
scroll to position [52, 0]
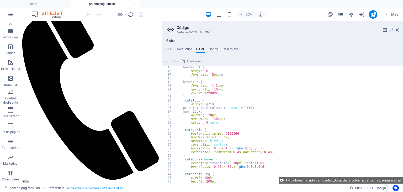
click at [392, 30] on icon at bounding box center [392, 30] width 0 height 4
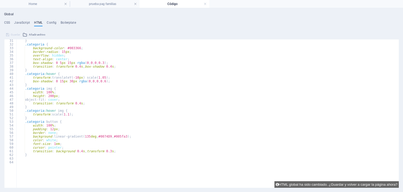
scroll to position [111, 0]
click at [52, 143] on div "} .categoria { background-color : #003366 ; border-radius : 15 px ; overflow : …" at bounding box center [205, 99] width 379 height 121
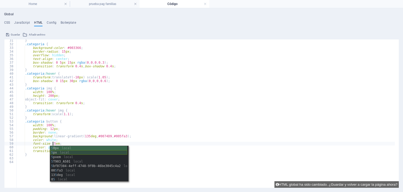
click at [60, 151] on div "5 0px local 5 px local 5 pxem local 5 T903_AS01 local 5 bf87384-4eff-4748-9f0b-…" at bounding box center [88, 168] width 77 height 45
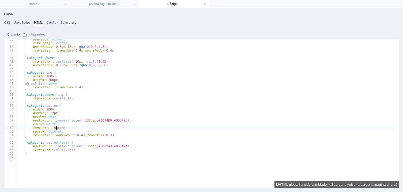
scroll to position [158, 0]
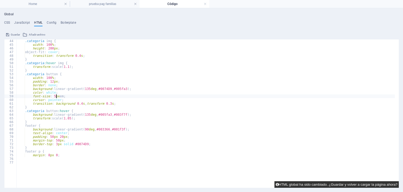
click at [310, 182] on button "HTML global ha sido cambiado. ¿Guardar y volver a cargar la página ahora?" at bounding box center [337, 184] width 124 height 7
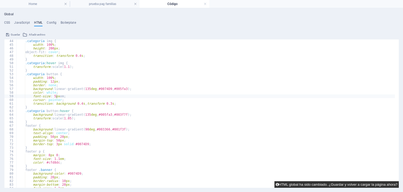
click at [325, 186] on button "HTML global ha sido cambiado. ¿Guardar y volver a cargar la página ahora?" at bounding box center [337, 184] width 124 height 7
click at [305, 181] on button "HTML global ha sido cambiado. ¿Guardar y volver a cargar la página ahora?" at bounding box center [337, 184] width 124 height 7
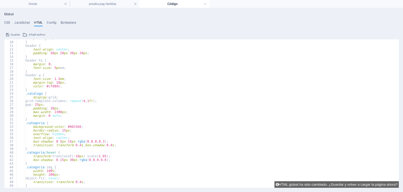
scroll to position [32, 0]
click at [331, 183] on button "HTML global ha sido cambiado. ¿Guardar y volver a cargar la página ahora?" at bounding box center [337, 184] width 124 height 7
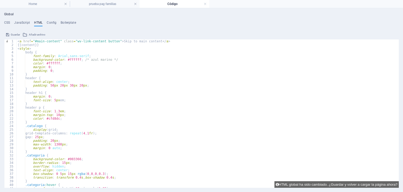
scroll to position [0, 0]
click at [117, 3] on h4 "prueba pag familias" at bounding box center [105, 4] width 70 height 6
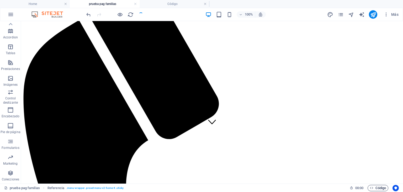
click at [371, 186] on icon "button" at bounding box center [371, 187] width 3 height 3
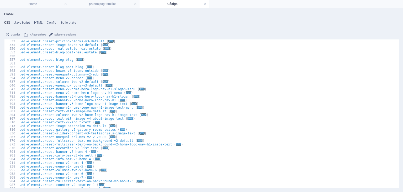
scroll to position [176, 0]
click at [39, 24] on h4 "HTML" at bounding box center [38, 24] width 9 height 6
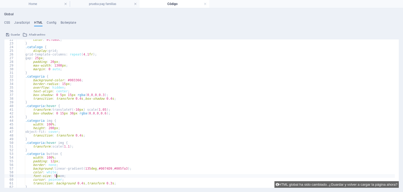
scroll to position [94, 0]
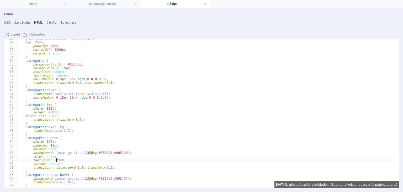
click at [52, 160] on div "grid-template-columns : repeat ( 4 , 1 fr ) ; gap : 25 px ; padding : 20 px ; m…" at bounding box center [206, 114] width 378 height 155
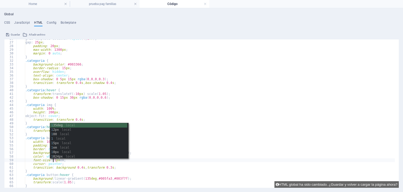
scroll to position [0, 3]
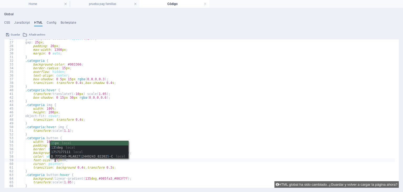
click at [76, 143] on div "15 px local 1 3 5 deg local 1 7 5 7177111 local D_773345-MLA827 1 2449243_02202…" at bounding box center [89, 154] width 78 height 27
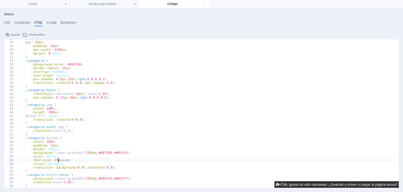
type textarea "font-size: 15pxpxem;"
click at [276, 186] on button "HTML global ha sido cambiado. ¿Guardar y volver a cargar la página ahora?" at bounding box center [337, 184] width 124 height 7
click at [349, 182] on button "HTML global ha sido cambiado. ¿Guardar y volver a cargar la página ahora?" at bounding box center [337, 184] width 124 height 7
click at [308, 183] on button "HTML global ha sido cambiado. ¿Guardar y volver a cargar la página ahora?" at bounding box center [337, 184] width 124 height 7
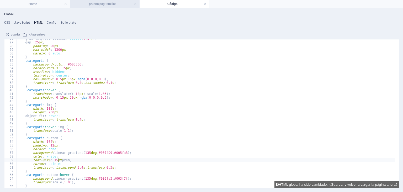
click at [103, 3] on h4 "prueba pag familias" at bounding box center [105, 4] width 70 height 6
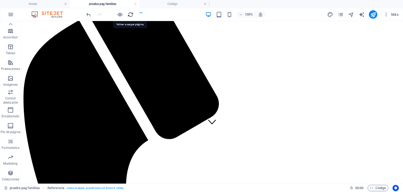
click at [130, 16] on icon "reload" at bounding box center [131, 15] width 6 height 6
click at [378, 185] on span "Código" at bounding box center [378, 188] width 16 height 6
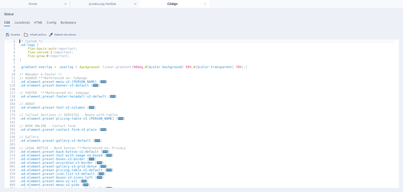
scroll to position [0, 0]
click at [39, 23] on h4 "HTML" at bounding box center [38, 24] width 9 height 6
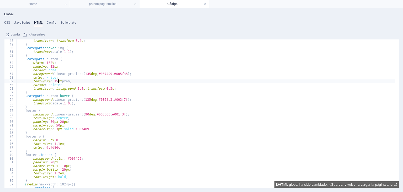
scroll to position [189, 0]
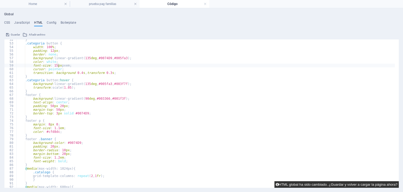
click at [315, 185] on button "HTML global ha sido cambiado. ¿Guardar y volver a cargar la página ahora?" at bounding box center [337, 184] width 124 height 7
click at [331, 184] on button "HTML global ha sido cambiado. ¿Guardar y volver a cargar la página ahora?" at bounding box center [337, 184] width 124 height 7
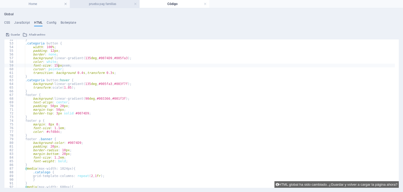
click at [101, 0] on li "prueba pag familias" at bounding box center [105, 4] width 70 height 8
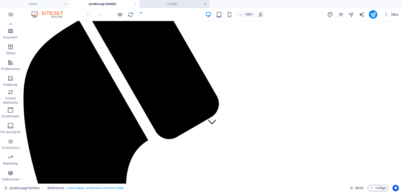
click at [205, 5] on link at bounding box center [205, 4] width 3 height 5
click at [130, 14] on icon "reload" at bounding box center [131, 15] width 6 height 6
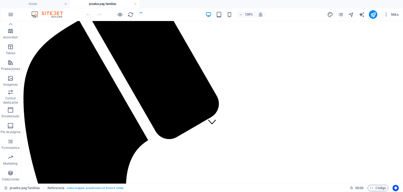
click at [140, 15] on div at bounding box center [114, 14] width 59 height 8
click at [373, 186] on span "Código" at bounding box center [378, 188] width 16 height 6
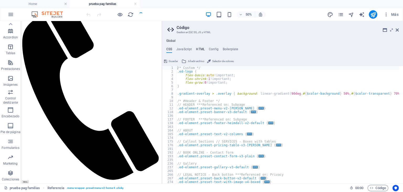
click at [200, 49] on h4 "HTML" at bounding box center [200, 50] width 9 height 6
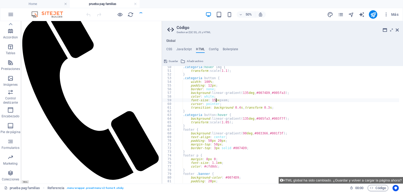
scroll to position [181, 0]
click at [211, 99] on div ".categoria :hover img { transform : scale( 1.1 ) ; } .categoria button { width …" at bounding box center [345, 125] width 343 height 121
click at [211, 101] on div ".categoria :hover img { transform : scale( 1.1 ) ; } .categoria button { width …" at bounding box center [345, 125] width 343 height 121
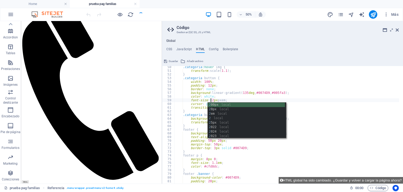
scroll to position [0, 3]
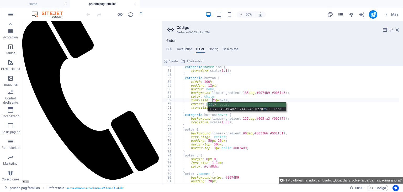
click at [217, 103] on div "25 px local D_773345-MLA82712449243_0220 25 -C local" at bounding box center [247, 111] width 78 height 18
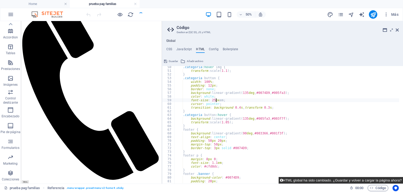
type textarea "font-size: 25pxem;"
click at [302, 178] on button "HTML global ha sido cambiado. ¿Guardar y volver a cargar la página ahora?" at bounding box center [341, 180] width 124 height 7
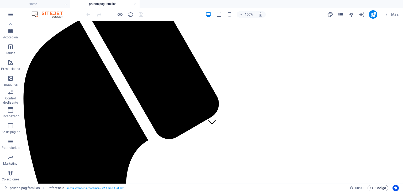
click at [372, 186] on icon "button" at bounding box center [371, 187] width 3 height 3
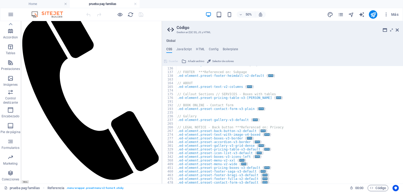
scroll to position [79, 0]
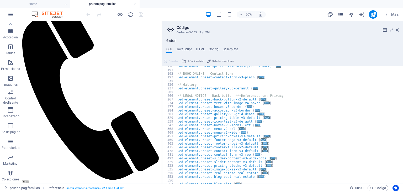
click at [196, 46] on div "Global CSS JavaScript HTML Config Boilerplate /* Custom */ 176 191 192 193 235 …" at bounding box center [282, 111] width 241 height 144
click at [200, 49] on h4 "HTML" at bounding box center [200, 50] width 9 height 6
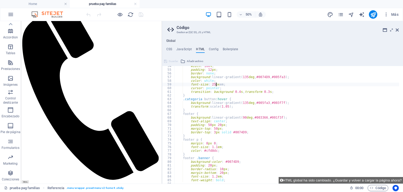
scroll to position [196, 0]
click at [210, 85] on div "width : 100 % ; padding : 12 px ; border : none ; background : linear-gradient(…" at bounding box center [345, 124] width 343 height 121
click at [211, 85] on div "width : 100 % ; padding : 12 px ; border : none ; background : linear-gradient(…" at bounding box center [345, 124] width 343 height 121
click at [216, 85] on div "width : 100 % ; padding : 12 px ; border : none ; background : linear-gradient(…" at bounding box center [345, 124] width 343 height 121
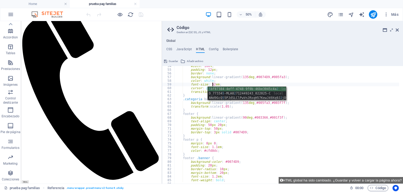
scroll to position [0, 3]
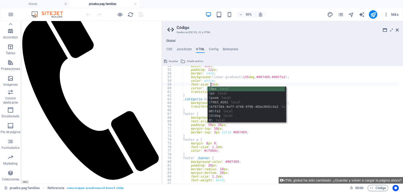
click at [226, 88] on div "5 0px local 5 px local 5 pxem local 5 T903_AS01 local 5 bf87384-4eff-4748-9f0b-…" at bounding box center [246, 109] width 77 height 45
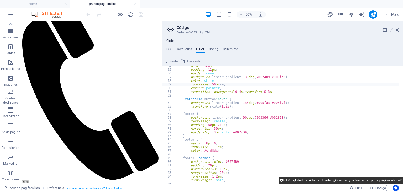
type textarea "font-size: 50pxem;"
click at [295, 179] on button "HTML global ha sido cambiado. ¿Guardar y volver a cargar la página ahora?" at bounding box center [341, 180] width 124 height 7
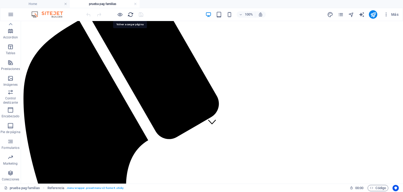
click at [129, 15] on icon "reload" at bounding box center [131, 15] width 6 height 6
click at [131, 13] on icon "reload" at bounding box center [131, 15] width 6 height 6
click at [374, 187] on span "Código" at bounding box center [378, 188] width 16 height 6
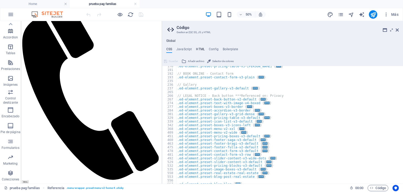
click at [198, 47] on h4 "HTML" at bounding box center [200, 50] width 9 height 6
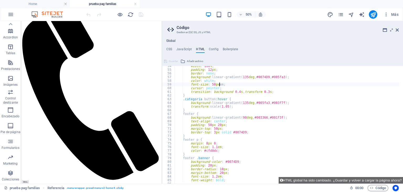
scroll to position [196, 0]
type textarea "font-size: 50px;"
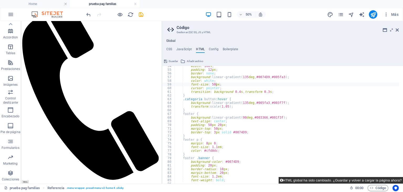
click at [306, 181] on button "HTML global ha sido cambiado. ¿Guardar y volver a cargar la página ahora?" at bounding box center [341, 180] width 124 height 7
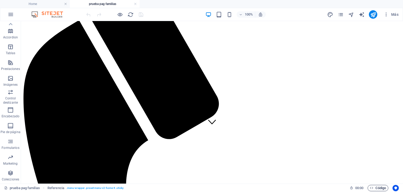
click at [379, 187] on span "Código" at bounding box center [378, 188] width 16 height 6
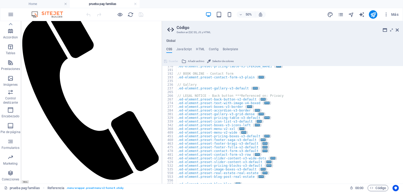
scroll to position [142, 0]
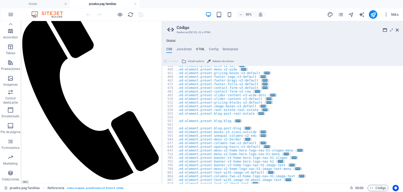
click at [203, 50] on h4 "HTML" at bounding box center [200, 50] width 9 height 6
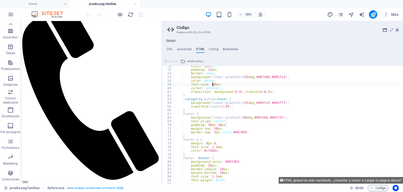
click at [212, 83] on div "width : 100 % ; padding : 12 px ; border : none ; background : linear-gradient(…" at bounding box center [345, 124] width 343 height 121
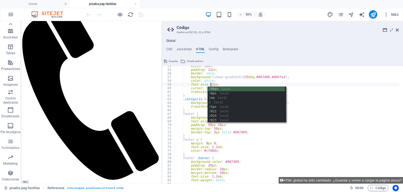
scroll to position [0, 3]
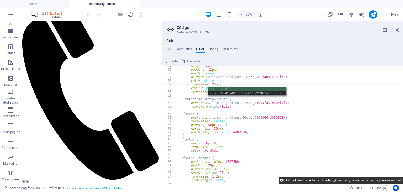
type textarea "font-size: 25px;"
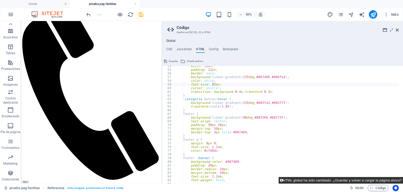
click at [291, 180] on button "HTML global ha sido cambiado. ¿Guardar y volver a cargar la página ahora?" at bounding box center [341, 180] width 124 height 7
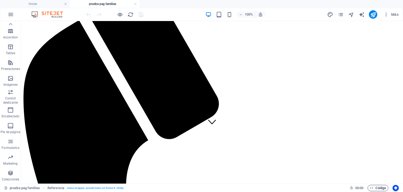
click at [384, 187] on span "Código" at bounding box center [378, 188] width 16 height 6
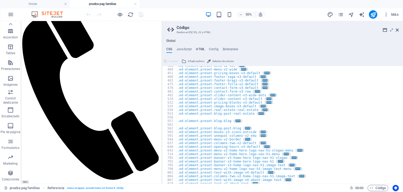
click at [198, 50] on h4 "HTML" at bounding box center [200, 50] width 9 height 6
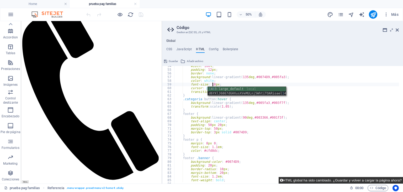
type textarea "font-size: 18px;"
click at [327, 179] on button "HTML global ha sido cambiado. ¿Guardar y volver a cargar la página ahora?" at bounding box center [341, 180] width 124 height 7
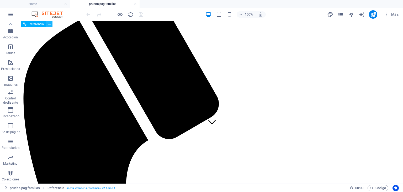
click at [50, 24] on icon at bounding box center [49, 25] width 3 height 6
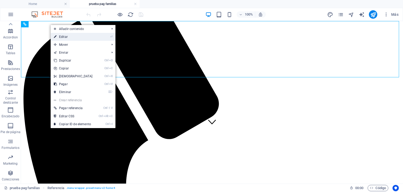
click at [66, 39] on link "⏎ Editar" at bounding box center [73, 37] width 45 height 8
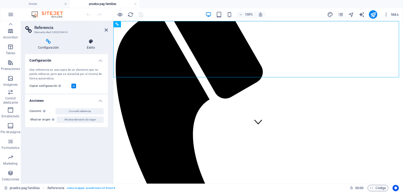
click at [90, 46] on h4 "Estilo" at bounding box center [91, 44] width 34 height 11
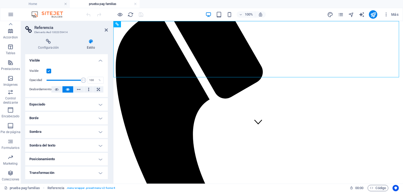
scroll to position [0, 0]
click at [52, 43] on icon at bounding box center [48, 41] width 46 height 5
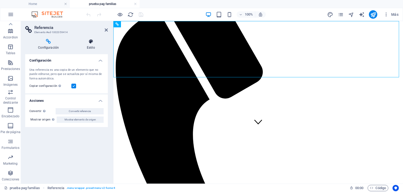
click at [102, 42] on icon at bounding box center [91, 41] width 34 height 5
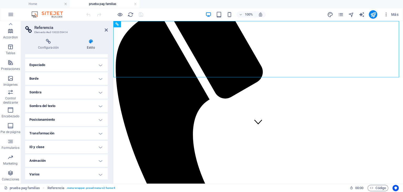
scroll to position [41, 0]
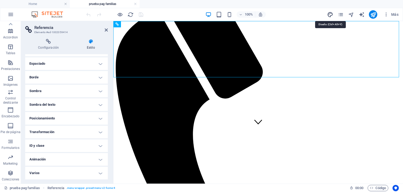
click at [331, 12] on icon "design" at bounding box center [330, 15] width 6 height 6
select select "px"
select select "200"
select select "px"
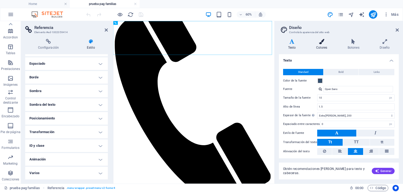
click at [322, 43] on icon at bounding box center [321, 41] width 29 height 5
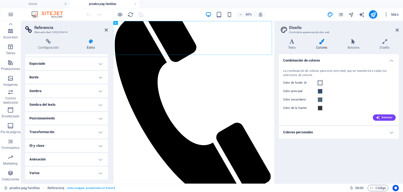
click at [320, 82] on span at bounding box center [320, 83] width 4 height 4
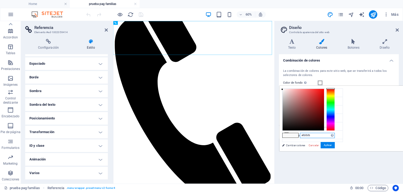
drag, startPoint x: 381, startPoint y: 135, endPoint x: 356, endPoint y: 136, distance: 24.9
click at [338, 136] on div "#f9f9f9 Formatos soportados #0852ed rgb(8, 82, 237) rgba(8, 82, 237, 90%) hsv(2…" at bounding box center [309, 156] width 58 height 141
type input "#ffffff"
click at [335, 146] on button "Aplicar" at bounding box center [328, 145] width 14 height 6
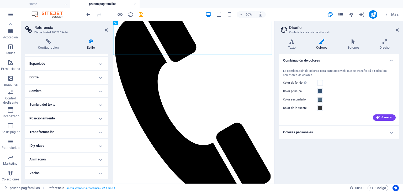
click at [336, 164] on div "Combinación de colores La combinación de colores para este sitio web, que se tr…" at bounding box center [339, 116] width 120 height 125
click at [130, 13] on icon "reload" at bounding box center [131, 15] width 6 height 6
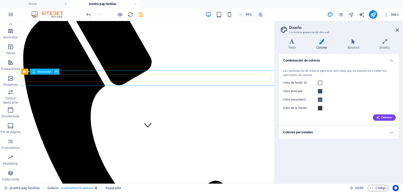
click at [56, 72] on icon at bounding box center [56, 71] width 3 height 5
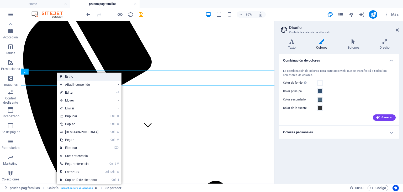
click at [61, 74] on icon at bounding box center [61, 76] width 3 height 8
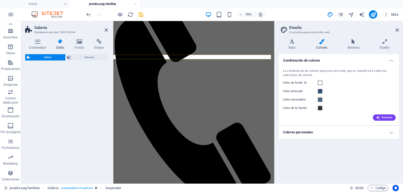
select select "rem"
select select "preset-gallery-v3-captions"
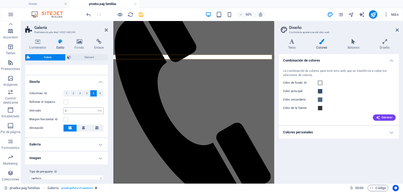
scroll to position [85, 0]
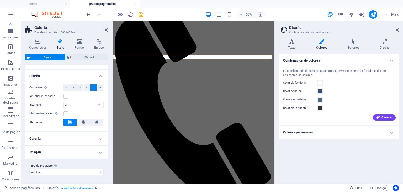
click at [70, 149] on h4 "Imagen" at bounding box center [66, 152] width 83 height 13
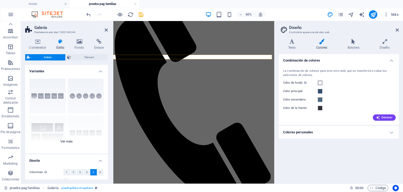
scroll to position [52, 0]
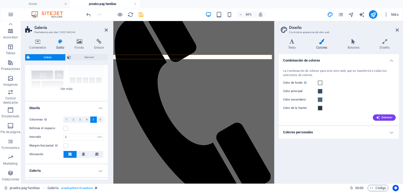
click at [102, 30] on h2 "Galería" at bounding box center [70, 27] width 73 height 5
click at [105, 30] on icon at bounding box center [106, 30] width 3 height 4
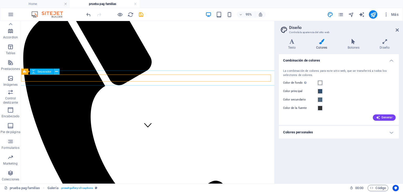
click at [55, 71] on icon at bounding box center [56, 71] width 3 height 5
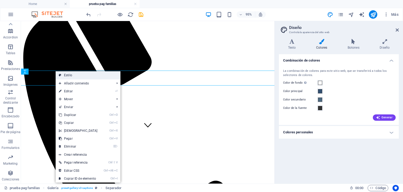
click at [67, 77] on link "Estilo" at bounding box center [88, 75] width 65 height 8
select select "rem"
select select "px"
select select "preset-gallery-v3-captions"
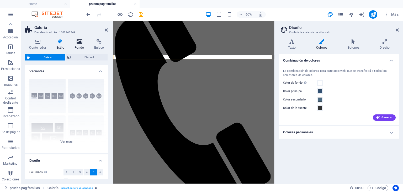
click at [82, 39] on icon at bounding box center [80, 41] width 18 height 5
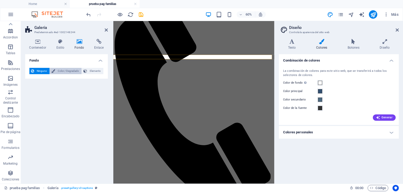
click at [57, 70] on span "Color / Degradado" at bounding box center [68, 71] width 23 height 6
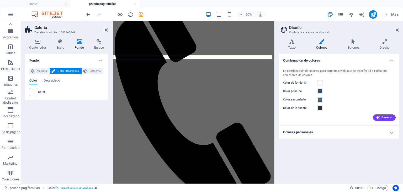
click at [32, 93] on span at bounding box center [33, 92] width 6 height 6
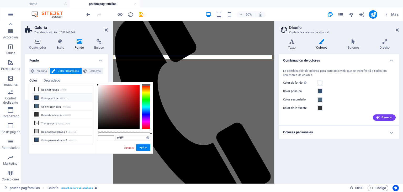
click at [55, 98] on li "Color principal #325072" at bounding box center [62, 97] width 60 height 8
type input "#325072"
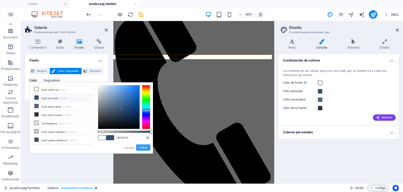
click at [143, 144] on button "Aplicar" at bounding box center [143, 147] width 14 height 6
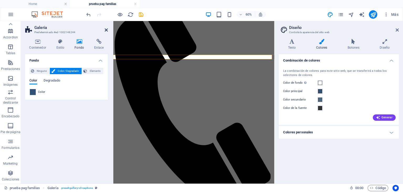
click at [105, 29] on icon at bounding box center [106, 30] width 3 height 4
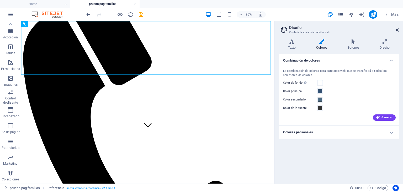
click at [396, 28] on icon at bounding box center [397, 30] width 3 height 4
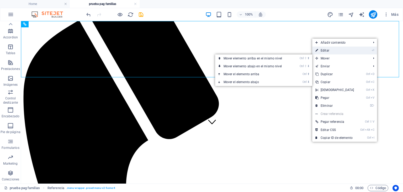
click at [323, 51] on link "⏎ Editar" at bounding box center [334, 50] width 45 height 8
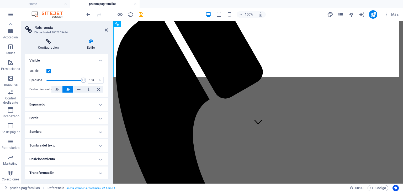
click at [55, 44] on icon at bounding box center [48, 41] width 46 height 5
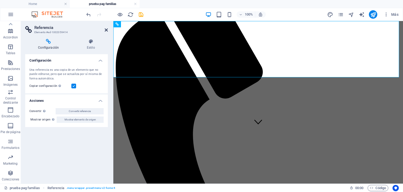
click at [105, 29] on icon at bounding box center [106, 30] width 3 height 4
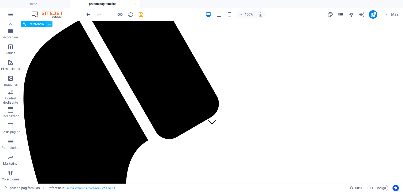
click at [51, 25] on button at bounding box center [49, 24] width 6 height 6
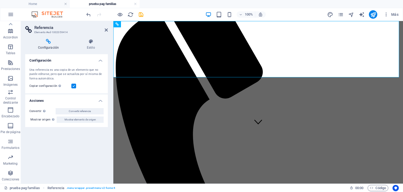
click at [104, 31] on header "Referencia Elemento #ed-1002059414" at bounding box center [66, 28] width 83 height 14
click at [106, 30] on icon at bounding box center [106, 30] width 3 height 4
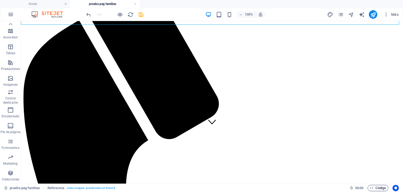
click at [374, 188] on span "Código" at bounding box center [378, 188] width 16 height 6
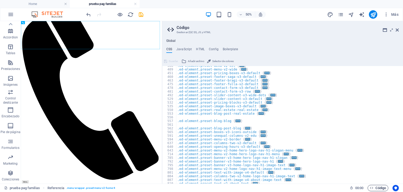
scroll to position [142, 0]
click at [197, 49] on h4 "HTML" at bounding box center [200, 50] width 9 height 6
type textarea "<a href="#main-content" class="wv-link-content button">Skip to main content</a>"
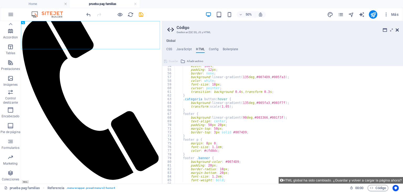
click at [398, 28] on icon at bounding box center [397, 30] width 3 height 4
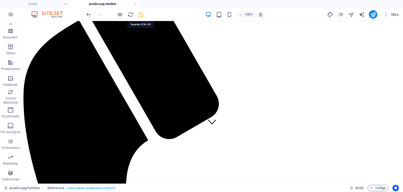
click at [139, 13] on icon "save" at bounding box center [141, 15] width 6 height 6
click at [378, 185] on span "Código" at bounding box center [378, 188] width 16 height 6
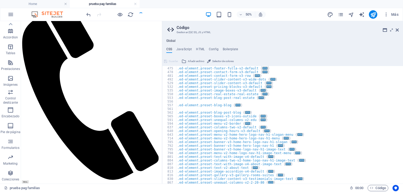
scroll to position [205, 0]
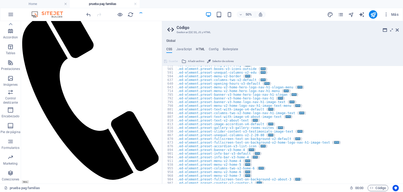
click at [200, 52] on h4 "HTML" at bounding box center [200, 50] width 9 height 6
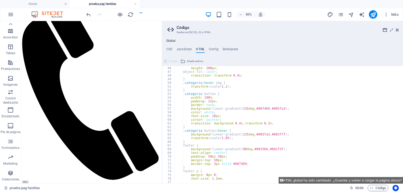
scroll to position [181, 0]
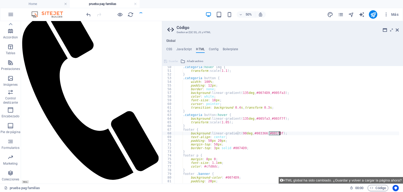
drag, startPoint x: 270, startPoint y: 133, endPoint x: 280, endPoint y: 133, distance: 10.2
click at [280, 133] on div ".categoria :hover img { transform : scale( 1.1 ) ; } .categoria button { width …" at bounding box center [345, 125] width 343 height 121
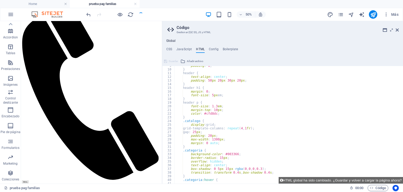
scroll to position [0, 0]
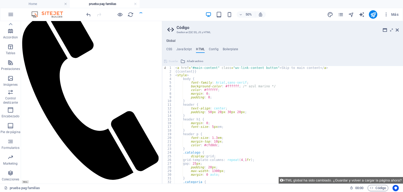
click at [297, 116] on div "< a href = "#main-content" class = "wv-link-content button" > Skip to main cont…" at bounding box center [345, 126] width 343 height 121
click at [209, 128] on div "< a href = "#main-content" class = "wv-link-content button" > Skip to main cont…" at bounding box center [345, 126] width 343 height 121
click at [211, 125] on div "< a href = "#main-content" class = "wv-link-content button" > Skip to main cont…" at bounding box center [345, 126] width 343 height 121
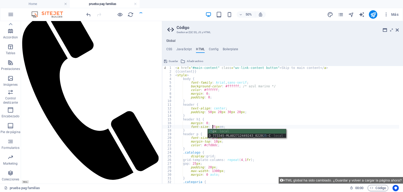
scroll to position [0, 3]
click at [214, 131] on div "25 px local D_773345-MLA82712449243_0220 25 -C local" at bounding box center [247, 138] width 78 height 18
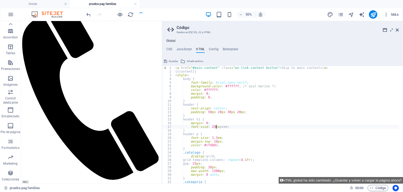
click at [223, 127] on div "< a href = "#main-content" class = "wv-link-content button" > Skip to main cont…" at bounding box center [345, 126] width 343 height 121
type textarea "font-size: 25px;"
click at [305, 182] on button "HTML global ha sido cambiado. ¿Guardar y volver a cargar la página ahora?" at bounding box center [341, 180] width 124 height 7
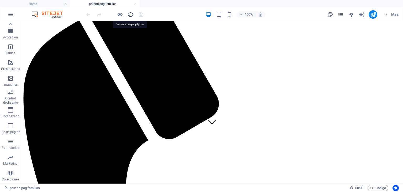
click at [129, 13] on icon "reload" at bounding box center [131, 15] width 6 height 6
click at [375, 188] on span "Código" at bounding box center [378, 188] width 16 height 6
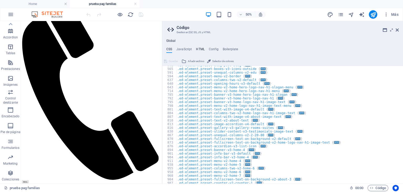
click at [202, 49] on h4 "HTML" at bounding box center [200, 50] width 9 height 6
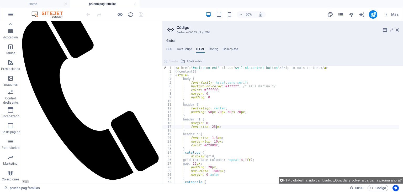
click at [211, 126] on div "< a href = "#main-content" class = "wv-link-content button" > Skip to main cont…" at bounding box center [345, 126] width 343 height 121
click at [212, 126] on div "< a href = "#main-content" class = "wv-link-content button" > Skip to main cont…" at bounding box center [345, 126] width 343 height 121
drag, startPoint x: 212, startPoint y: 126, endPoint x: 209, endPoint y: 127, distance: 3.5
click at [209, 127] on div "< a href = "#main-content" class = "wv-link-content button" > Skip to main cont…" at bounding box center [345, 126] width 343 height 121
click at [210, 126] on div "< a href = "#main-content" class = "wv-link-content button" > Skip to main cont…" at bounding box center [286, 124] width 225 height 117
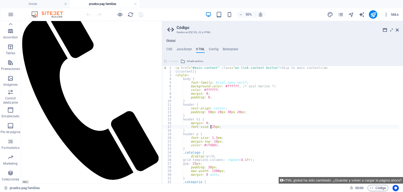
click at [211, 126] on div "< a href = "#main-content" class = "wv-link-content button" > Skip to main cont…" at bounding box center [345, 126] width 343 height 121
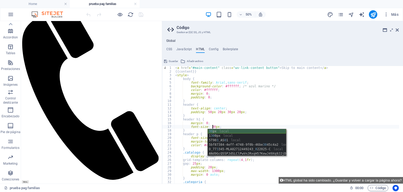
click at [233, 131] on div "30 px local 1 30 0px local 5T90 3 _AS 0 1 local 5bf87384-4eff-4748-9f0b-46be 30…" at bounding box center [247, 147] width 78 height 36
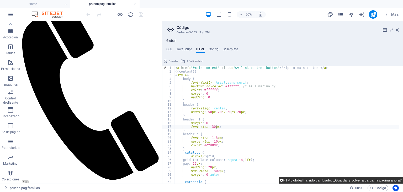
type textarea "font-size: 30px;"
click at [287, 177] on button "HTML global ha sido cambiado. ¿Guardar y volver a cargar la página ahora?" at bounding box center [341, 180] width 124 height 7
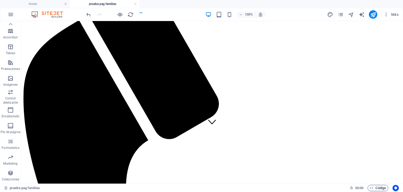
click at [376, 185] on span "Código" at bounding box center [378, 188] width 16 height 6
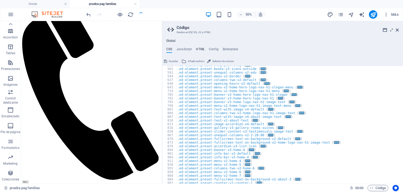
click at [201, 48] on h4 "HTML" at bounding box center [200, 50] width 9 height 6
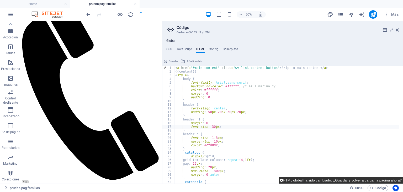
click at [308, 178] on button "HTML global ha sido cambiado. ¿Guardar y volver a cargar la página ahora?" at bounding box center [341, 180] width 124 height 7
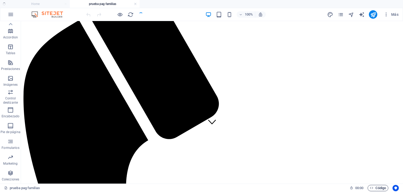
click at [381, 190] on span "Código" at bounding box center [378, 188] width 16 height 6
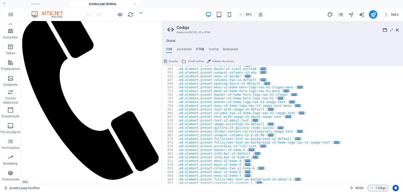
click at [199, 50] on h4 "HTML" at bounding box center [200, 50] width 9 height 6
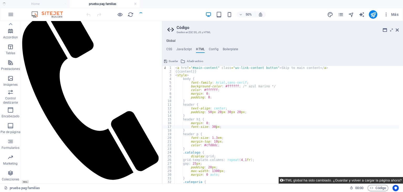
click at [287, 178] on button "HTML global ha sido cambiado. ¿Guardar y volver a cargar la página ahora?" at bounding box center [341, 180] width 124 height 7
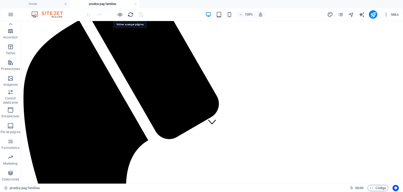
click at [129, 14] on icon "reload" at bounding box center [131, 15] width 6 height 6
click at [131, 16] on icon "reload" at bounding box center [131, 15] width 6 height 6
click at [128, 13] on icon "reload" at bounding box center [131, 15] width 6 height 6
click at [376, 185] on span "Código" at bounding box center [378, 188] width 16 height 6
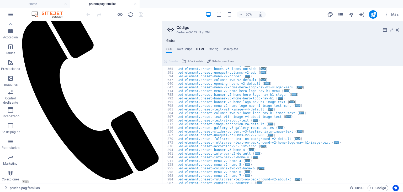
click at [200, 52] on h4 "HTML" at bounding box center [200, 50] width 9 height 6
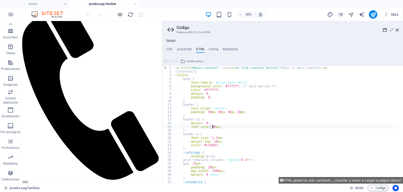
drag, startPoint x: 209, startPoint y: 125, endPoint x: 212, endPoint y: 127, distance: 2.9
click at [212, 127] on div "< a href = "#main-content" class = "wv-link-content button" > Skip to main cont…" at bounding box center [345, 126] width 343 height 121
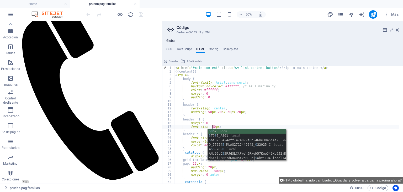
click at [213, 131] on div "50 px local 5 T9 0 3_AS01 local 5 bf87384-4eff-4748-9f 0 b-46be3045c4a2 local D…" at bounding box center [247, 149] width 78 height 40
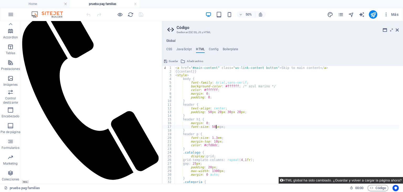
type textarea "font-size: 50pxpx;"
click at [293, 181] on button "HTML global ha sido cambiado. ¿Guardar y volver a cargar la página ahora?" at bounding box center [341, 180] width 124 height 7
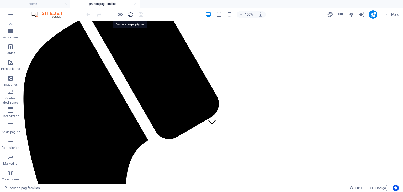
click at [130, 13] on icon "reload" at bounding box center [131, 15] width 6 height 6
click at [375, 187] on span "Código" at bounding box center [378, 188] width 16 height 6
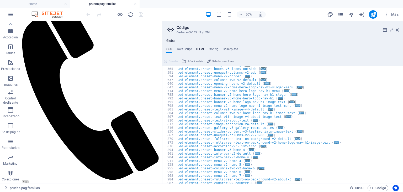
click at [204, 50] on h4 "HTML" at bounding box center [200, 50] width 9 height 6
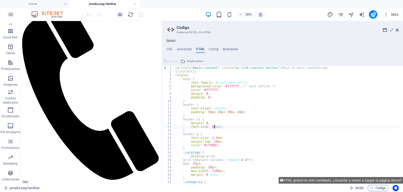
type textarea "font-size: 50px;"
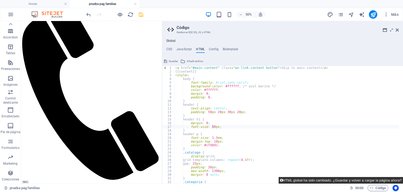
click at [293, 180] on button "HTML global ha sido cambiado. ¿Guardar y volver a cargar la página ahora?" at bounding box center [341, 180] width 124 height 7
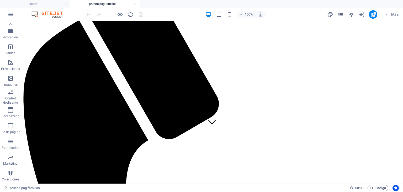
click at [368, 188] on button "Código" at bounding box center [378, 188] width 21 height 6
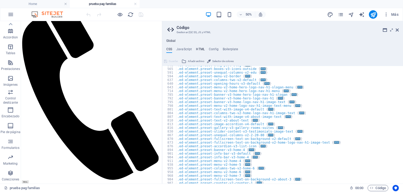
click at [198, 49] on h4 "HTML" at bounding box center [200, 50] width 9 height 6
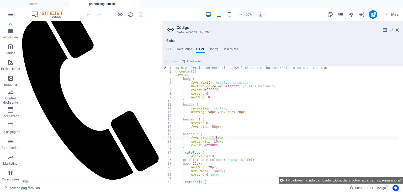
drag, startPoint x: 208, startPoint y: 137, endPoint x: 216, endPoint y: 139, distance: 7.6
click at [216, 139] on div "< a href = "#main-content" class = "wv-link-content button" > Skip to main cont…" at bounding box center [345, 126] width 343 height 121
click at [213, 138] on div "< a href = "#main-content" class = "wv-link-content button" > Skip to main cont…" at bounding box center [286, 124] width 225 height 117
drag, startPoint x: 209, startPoint y: 137, endPoint x: 214, endPoint y: 139, distance: 5.1
click at [214, 139] on div "< a href = "#main-content" class = "wv-link-content button" > Skip to main cont…" at bounding box center [345, 126] width 343 height 121
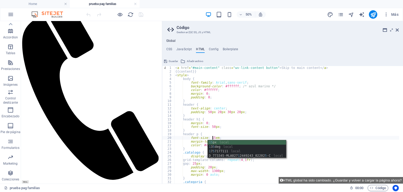
click at [228, 140] on div "15 px local 1 3 5 deg local 1 7 5 7177111 local D_773345-MLA827 1 2449243_02202…" at bounding box center [247, 153] width 78 height 27
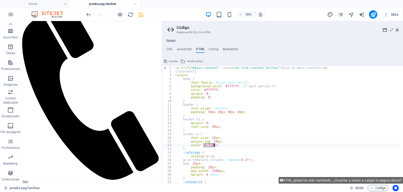
drag, startPoint x: 204, startPoint y: 146, endPoint x: 213, endPoint y: 145, distance: 9.2
click at [213, 145] on div "< a href = "#main-content" class = "wv-link-content button" > Skip to main cont…" at bounding box center [345, 126] width 343 height 121
paste textarea "818084"
type textarea "color: #818084;"
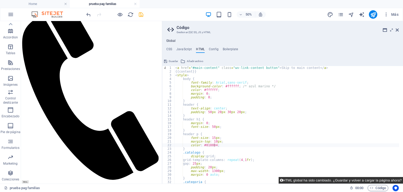
click at [304, 178] on button "HTML global ha sido cambiado. ¿Guardar y volver a cargar la página ahora?" at bounding box center [341, 180] width 124 height 7
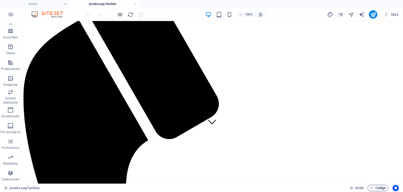
click at [370, 188] on icon "button" at bounding box center [371, 187] width 3 height 3
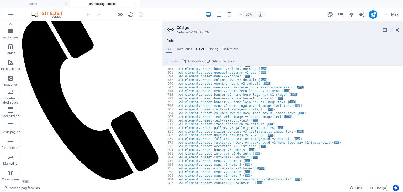
click at [199, 51] on h4 "HTML" at bounding box center [200, 50] width 9 height 6
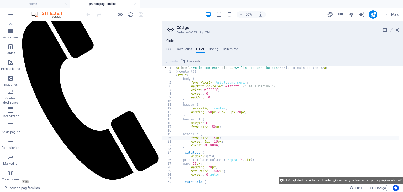
click at [210, 138] on div "< a href = "#main-content" class = "wv-link-content button" > Skip to main cont…" at bounding box center [345, 126] width 343 height 121
click at [212, 138] on div "< a href = "#main-content" class = "wv-link-content button" > Skip to main cont…" at bounding box center [345, 126] width 343 height 121
drag, startPoint x: 212, startPoint y: 137, endPoint x: 209, endPoint y: 138, distance: 2.9
click at [209, 138] on div "< a href = "#main-content" class = "wv-link-content button" > Skip to main cont…" at bounding box center [345, 126] width 343 height 121
click at [212, 136] on div "< a href = "#main-content" class = "wv-link-content button" > Skip to main cont…" at bounding box center [286, 124] width 225 height 117
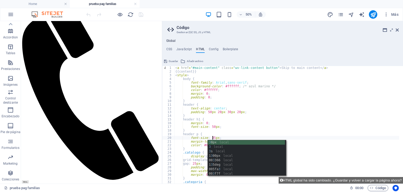
scroll to position [0, 3]
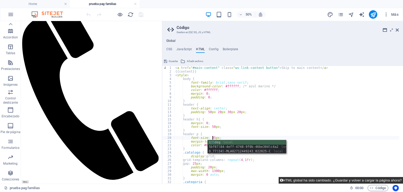
type textarea "font-size: 35px;"
click at [303, 181] on button "HTML global ha sido cambiado. ¿Guardar y volver a cargar la página ahora?" at bounding box center [341, 180] width 124 height 7
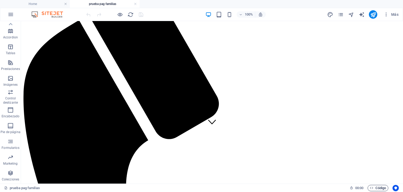
click at [380, 188] on span "Código" at bounding box center [378, 188] width 16 height 6
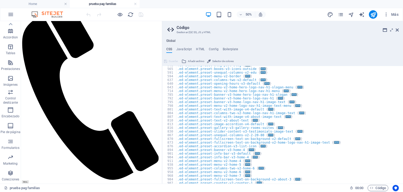
click at [200, 45] on div "Global CSS JavaScript HTML Config Boilerplate /* Custom */ 562 565 591 594 637 …" at bounding box center [282, 111] width 241 height 144
click at [200, 46] on div "Global CSS JavaScript HTML Config Boilerplate /* Custom */ 562 565 591 594 637 …" at bounding box center [282, 111] width 241 height 144
click at [199, 48] on h4 "HTML" at bounding box center [200, 50] width 9 height 6
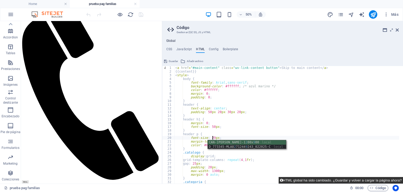
type textarea "font-size: 29px;"
click at [294, 177] on button "HTML global ha sido cambiado. ¿Guardar y volver a cargar la página ahora?" at bounding box center [341, 180] width 124 height 7
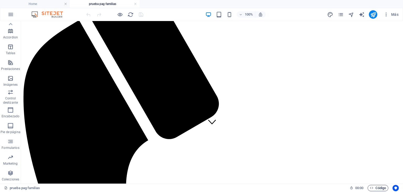
click at [372, 187] on icon "button" at bounding box center [371, 187] width 3 height 3
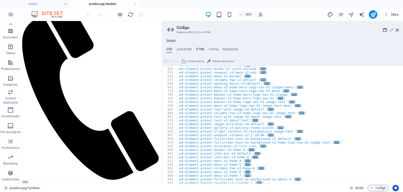
click at [198, 49] on h4 "HTML" at bounding box center [200, 50] width 9 height 6
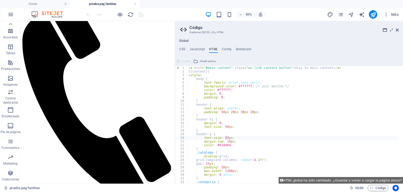
drag, startPoint x: 163, startPoint y: 31, endPoint x: 175, endPoint y: 39, distance: 13.9
click at [175, 39] on div "Home prueba pag familias Favoritos Elementos Columnas Contenido [PERSON_NAME] A…" at bounding box center [201, 102] width 403 height 162
click at [176, 33] on div "Home prueba pag familias Favoritos Elementos Columnas Contenido [PERSON_NAME] A…" at bounding box center [201, 102] width 403 height 162
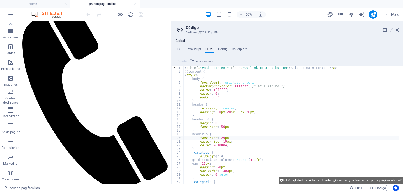
drag, startPoint x: 177, startPoint y: 27, endPoint x: 170, endPoint y: 28, distance: 7.2
click at [170, 28] on div "Home prueba pag familias Favoritos Elementos Columnas Contenido [PERSON_NAME] A…" at bounding box center [201, 102] width 403 height 162
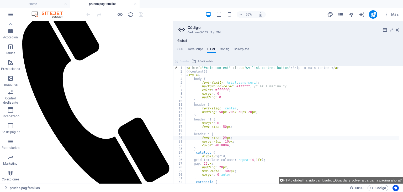
click at [173, 35] on aside "Código Gestionar (S)CSS, JS y HTML Global CSS JavaScript HTML Config Boilerplat…" at bounding box center [288, 102] width 230 height 162
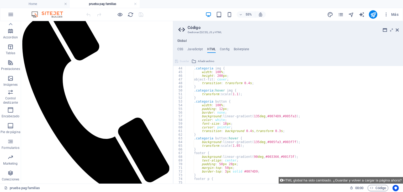
scroll to position [189, 0]
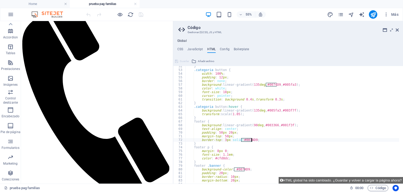
drag, startPoint x: 241, startPoint y: 139, endPoint x: 251, endPoint y: 141, distance: 10.6
click at [251, 141] on div "} .categoria button { width : 100 % ; padding : 12 px ; border : none ; backgro…" at bounding box center [356, 124] width 343 height 121
drag, startPoint x: 274, startPoint y: 124, endPoint x: 264, endPoint y: 125, distance: 10.3
click at [264, 125] on div "} .categoria button { width : 100 % ; padding : 12 px ; border : none ; backgro…" at bounding box center [356, 124] width 343 height 121
type textarea "background: linear-gradient(90deg, #003366, #001f3f);"
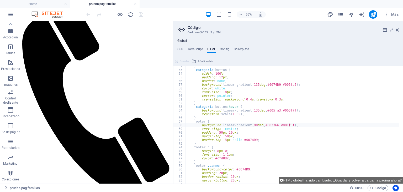
click at [290, 126] on div "} .categoria button { width : 100 % ; padding : 12 px ; border : none ; backgro…" at bounding box center [356, 124] width 343 height 121
drag, startPoint x: 291, startPoint y: 125, endPoint x: 280, endPoint y: 124, distance: 10.8
click at [280, 124] on div "} .categoria button { width : 100 % ; padding : 12 px ; border : none ; backgro…" at bounding box center [356, 124] width 343 height 121
drag, startPoint x: 275, startPoint y: 125, endPoint x: 265, endPoint y: 124, distance: 10.0
click at [265, 124] on div "} .categoria button { width : 100 % ; padding : 12 px ; border : none ; backgro…" at bounding box center [356, 124] width 343 height 121
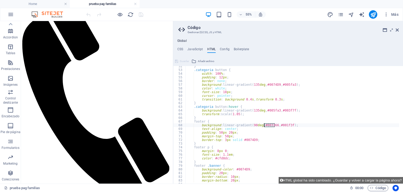
click at [265, 124] on div "} .categoria button { width : 100 % ; padding : 12 px ; border : none ; backgro…" at bounding box center [292, 124] width 214 height 117
drag, startPoint x: 264, startPoint y: 125, endPoint x: 274, endPoint y: 126, distance: 10.3
click at [274, 126] on div "} .categoria button { width : 100 % ; padding : 12 px ; border : none ; backgro…" at bounding box center [356, 124] width 343 height 121
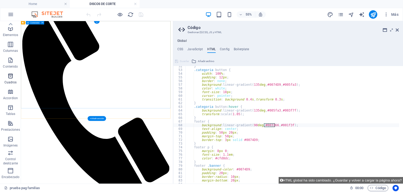
scroll to position [0, 0]
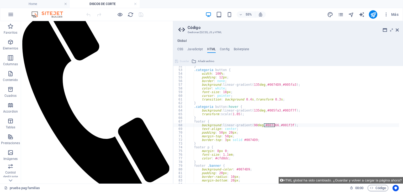
click at [85, 2] on h4 "DISCOS DE CORTE" at bounding box center [105, 4] width 70 height 6
click at [340, 14] on icon "pages" at bounding box center [341, 15] width 6 height 6
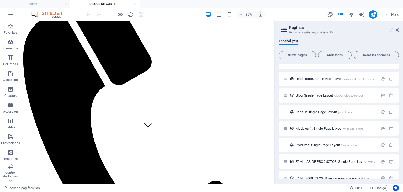
scroll to position [265, 0]
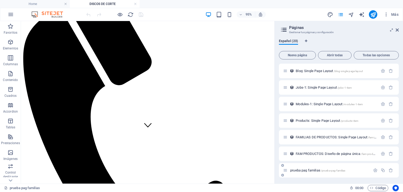
click at [309, 165] on div "prueba pag familias /prueba-pag-familias" at bounding box center [339, 170] width 120 height 14
click at [303, 170] on span "prueba pag familias /prueba-pag-familias" at bounding box center [317, 170] width 55 height 4
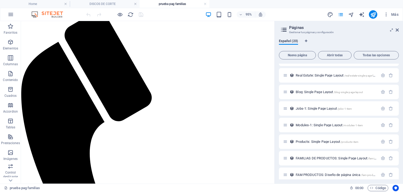
scroll to position [0, 0]
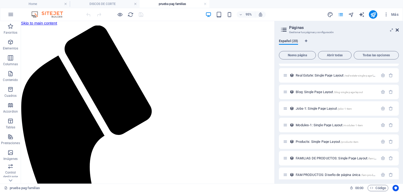
click at [398, 30] on icon at bounding box center [397, 30] width 3 height 4
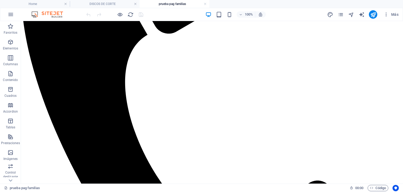
scroll to position [79, 0]
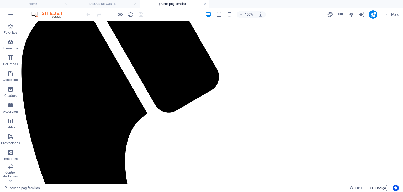
click at [375, 186] on span "Código" at bounding box center [378, 188] width 16 height 6
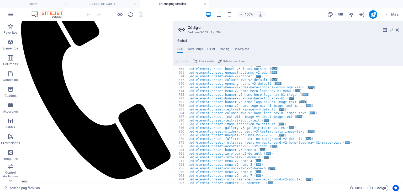
scroll to position [205, 0]
click at [213, 49] on h4 "HTML" at bounding box center [211, 50] width 9 height 6
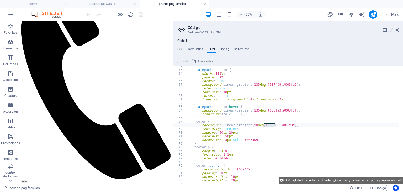
scroll to position [189, 0]
click at [282, 125] on div "} .categoria button { width : 100 % ; padding : 12 px ; border : none ; backgro…" at bounding box center [357, 124] width 343 height 121
drag, startPoint x: 279, startPoint y: 125, endPoint x: 291, endPoint y: 124, distance: 11.6
click at [291, 124] on div "} .categoria button { width : 100 % ; padding : 12 px ; border : none ; backgro…" at bounding box center [357, 124] width 343 height 121
drag, startPoint x: 274, startPoint y: 124, endPoint x: 265, endPoint y: 126, distance: 9.4
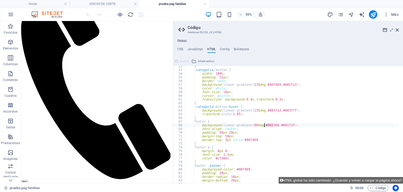
click at [265, 126] on div "} .categoria button { width : 100 % ; padding : 12 px ; border : none ; backgro…" at bounding box center [357, 124] width 343 height 121
click at [275, 125] on div "} .categoria button { width : 100 % ; padding : 12 px ; border : none ; backgro…" at bounding box center [357, 124] width 343 height 121
drag, startPoint x: 275, startPoint y: 125, endPoint x: 265, endPoint y: 125, distance: 10.0
click at [265, 125] on div "} .categoria button { width : 100 % ; padding : 12 px ; border : none ; backgro…" at bounding box center [357, 124] width 343 height 121
click at [287, 125] on div "} .categoria button { width : 100 % ; padding : 12 px ; border : none ; backgro…" at bounding box center [357, 124] width 343 height 121
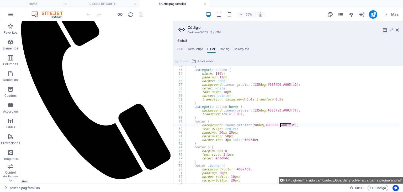
drag, startPoint x: 291, startPoint y: 125, endPoint x: 281, endPoint y: 125, distance: 10.0
click at [281, 125] on div "} .categoria button { width : 100 % ; padding : 12 px ; border : none ; backgro…" at bounding box center [357, 124] width 343 height 121
paste textarea "3366"
type textarea "background: linear-gradient(90deg, #003366, #003366);"
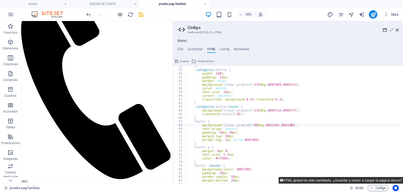
click at [301, 180] on button "HTML global ha sido cambiado. ¿Guardar y volver a cargar la página ahora?" at bounding box center [341, 180] width 124 height 7
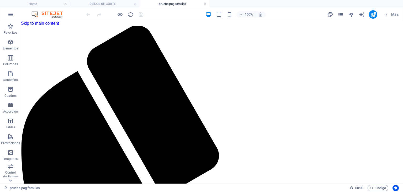
scroll to position [0, 0]
click at [377, 187] on span "Código" at bounding box center [378, 188] width 16 height 6
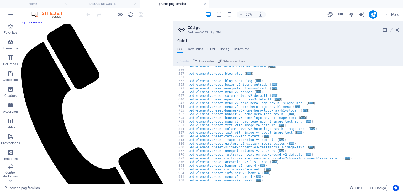
scroll to position [157, 0]
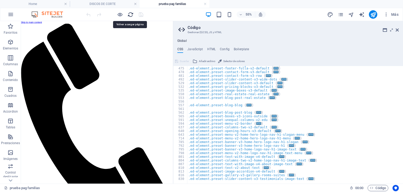
click at [131, 13] on icon "reload" at bounding box center [131, 15] width 6 height 6
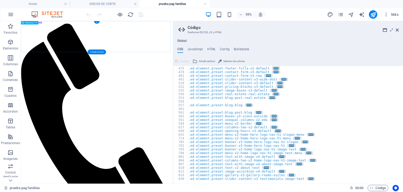
scroll to position [0, 0]
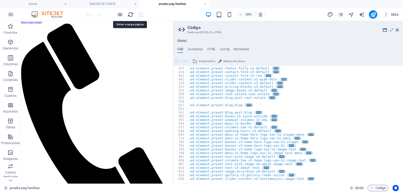
click at [129, 13] on icon "reload" at bounding box center [131, 15] width 6 height 6
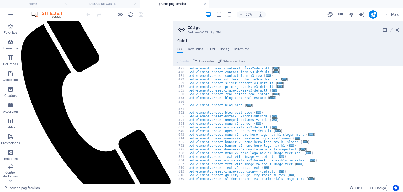
scroll to position [79, 0]
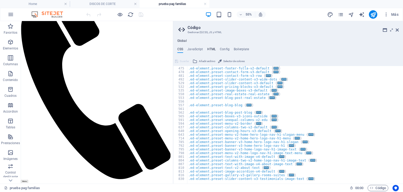
click at [209, 48] on h4 "HTML" at bounding box center [211, 50] width 9 height 6
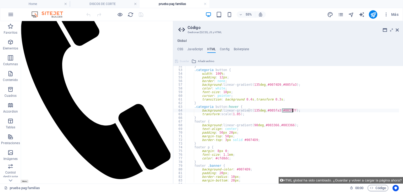
drag, startPoint x: 282, startPoint y: 109, endPoint x: 292, endPoint y: 111, distance: 9.8
click at [292, 111] on div "} .categoria button { width : 100 % ; padding : 12 px ; border : none ; backgro…" at bounding box center [357, 124] width 343 height 121
drag, startPoint x: 265, startPoint y: 126, endPoint x: 275, endPoint y: 125, distance: 10.5
click at [275, 125] on div "} .categoria button { width : 100 % ; padding : 12 px ; border : none ; backgro…" at bounding box center [357, 124] width 343 height 121
click at [287, 112] on div "} .categoria button { width : 100 % ; padding : 12 px ; border : none ; backgro…" at bounding box center [357, 124] width 343 height 121
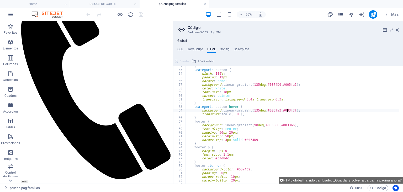
click at [291, 110] on div "} .categoria button { width : 100 % ; padding : 12 px ; border : none ; backgro…" at bounding box center [357, 124] width 343 height 121
drag, startPoint x: 292, startPoint y: 110, endPoint x: 282, endPoint y: 108, distance: 9.8
click at [282, 108] on div "} .categoria button { width : 100 % ; padding : 12 px ; border : none ; backgro…" at bounding box center [357, 124] width 343 height 121
paste textarea "366"
type textarea "background: linear-gradient(135deg, #005fa3, #003366);"
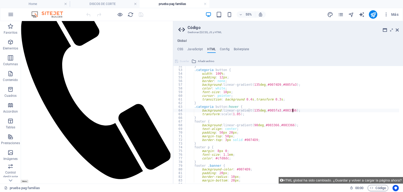
scroll to position [189, 0]
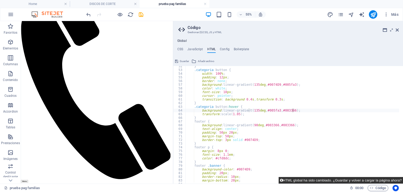
click at [301, 181] on button "HTML global ha sido cambiado. ¿Guardar y volver a cargar la página ahora?" at bounding box center [341, 180] width 124 height 7
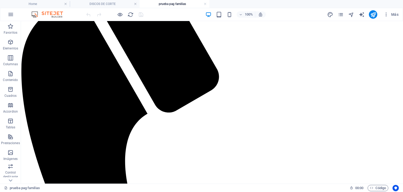
scroll to position [0, 0]
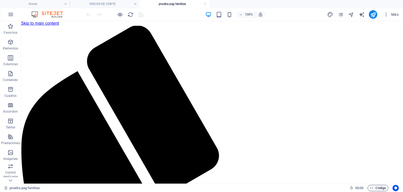
click at [377, 186] on span "Código" at bounding box center [378, 188] width 16 height 6
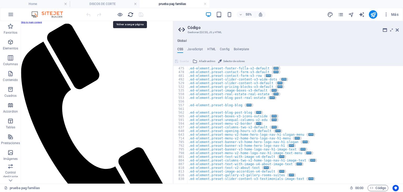
click at [129, 12] on icon "reload" at bounding box center [131, 15] width 6 height 6
click at [217, 49] on ul "CSS JavaScript HTML Config Boilerplate" at bounding box center [288, 50] width 230 height 6
click at [213, 48] on h4 "HTML" at bounding box center [211, 50] width 9 height 6
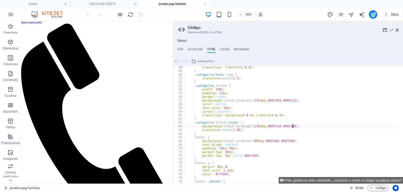
scroll to position [173, 0]
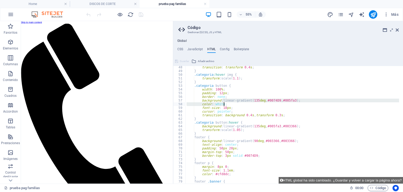
drag, startPoint x: 222, startPoint y: 100, endPoint x: 267, endPoint y: 102, distance: 45.2
click at [267, 102] on div "transition : transform 0.4 s ; } .categoria :hover img { transform : scale( 1.1…" at bounding box center [357, 125] width 343 height 121
click at [244, 99] on div "transition : transform 0.4 s ; } .categoria :hover img { transform : scale( 1.1…" at bounding box center [293, 124] width 214 height 117
drag, startPoint x: 221, startPoint y: 101, endPoint x: 294, endPoint y: 101, distance: 73.0
click at [294, 101] on div "transition : transform 0.4 s ; } .categoria :hover img { transform : scale( 1.1…" at bounding box center [357, 125] width 343 height 121
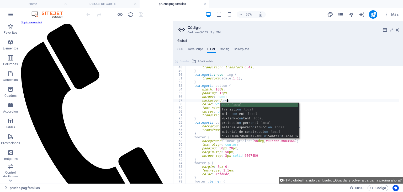
scroll to position [0, 3]
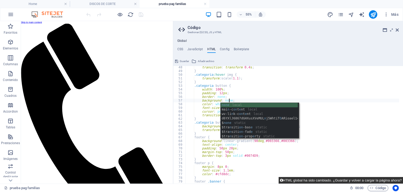
type textarea "background: none;"
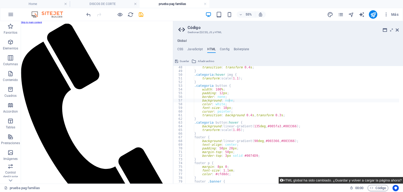
click at [321, 179] on button "HTML global ha sido cambiado. ¿Guardar y volver a cargar la página ahora?" at bounding box center [341, 180] width 124 height 7
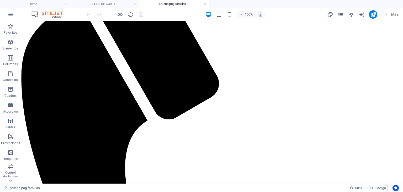
scroll to position [79, 0]
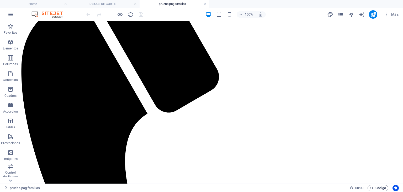
click at [378, 187] on span "Código" at bounding box center [378, 188] width 16 height 6
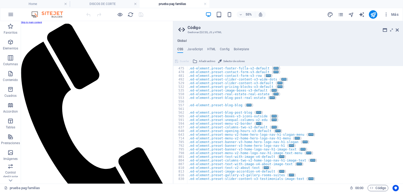
scroll to position [0, 0]
click at [397, 30] on icon at bounding box center [397, 30] width 3 height 4
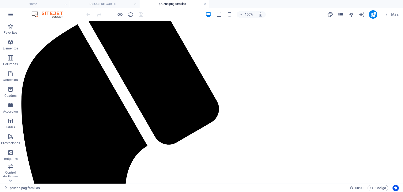
scroll to position [79, 0]
